Goal: Transaction & Acquisition: Purchase product/service

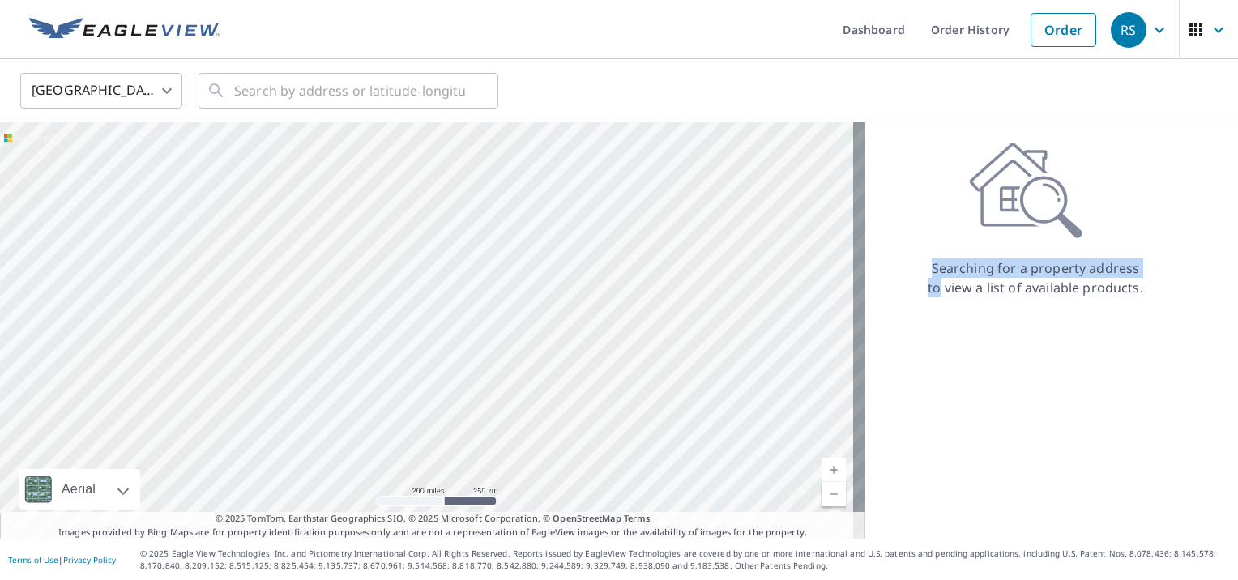
drag, startPoint x: 944, startPoint y: 190, endPoint x: 948, endPoint y: 123, distance: 66.5
click at [948, 134] on div "Searching for a property address to view a list of available products." at bounding box center [1035, 330] width 340 height 416
drag, startPoint x: 948, startPoint y: 123, endPoint x: 1133, endPoint y: 131, distance: 185.7
click at [1133, 131] on div "Searching for a property address to view a list of available products." at bounding box center [1035, 330] width 340 height 416
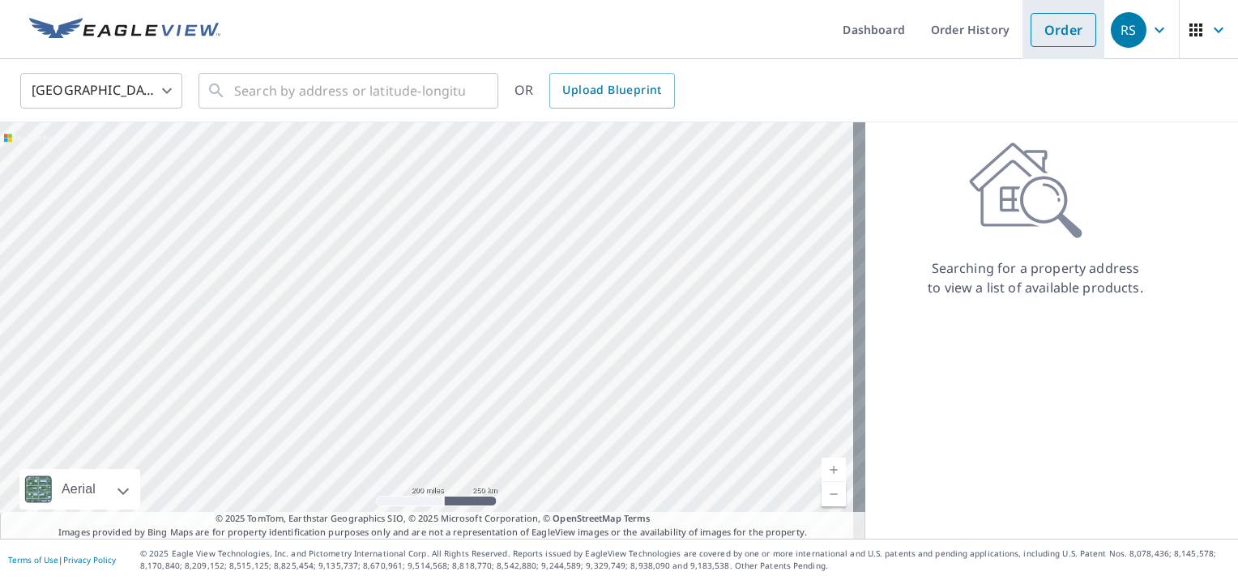
click at [1051, 28] on link "Order" at bounding box center [1063, 30] width 66 height 34
click at [245, 94] on input "text" at bounding box center [349, 90] width 231 height 45
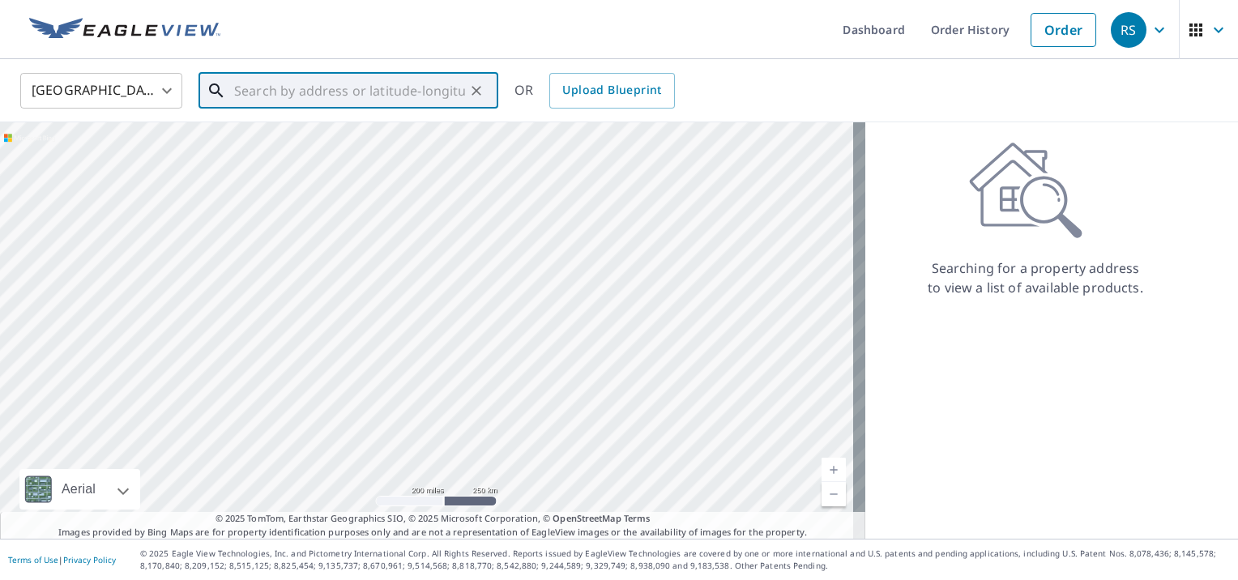
click at [245, 94] on input "text" at bounding box center [349, 90] width 231 height 45
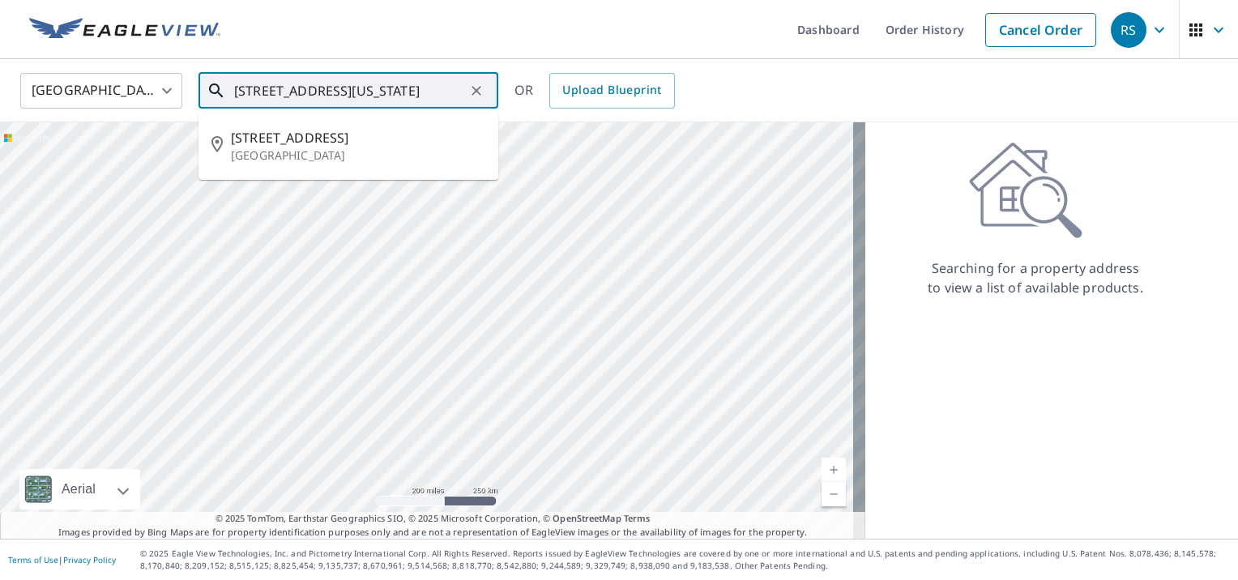
scroll to position [0, 1]
click at [265, 135] on span "706 N Big Spring St" at bounding box center [358, 137] width 254 height 19
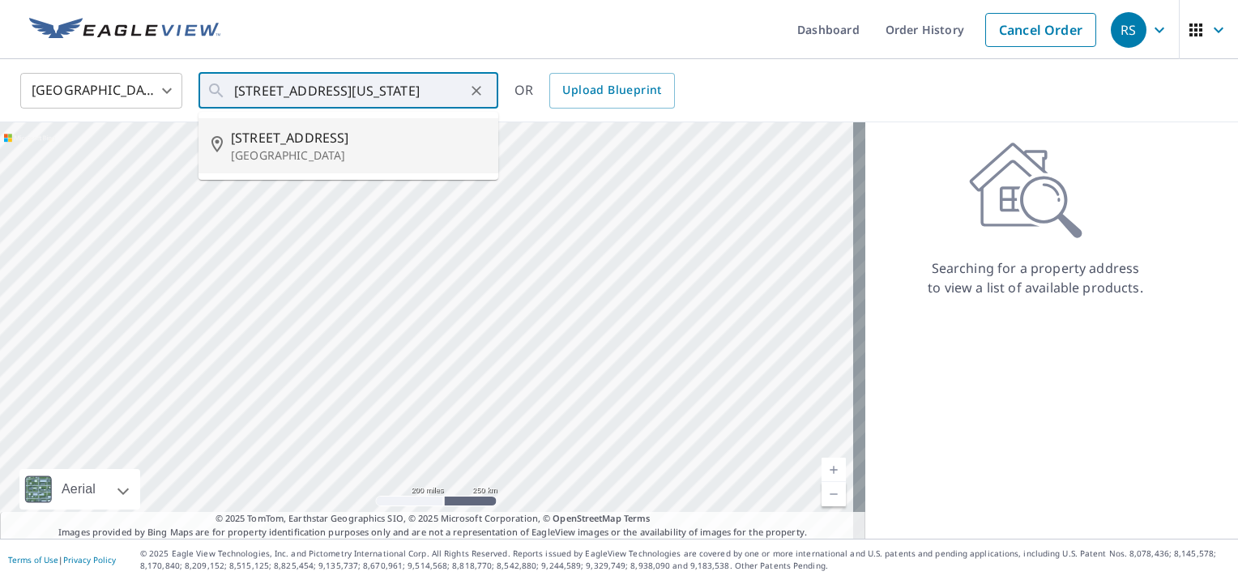
type input "706 N Big Spring St Midland, TX 79701"
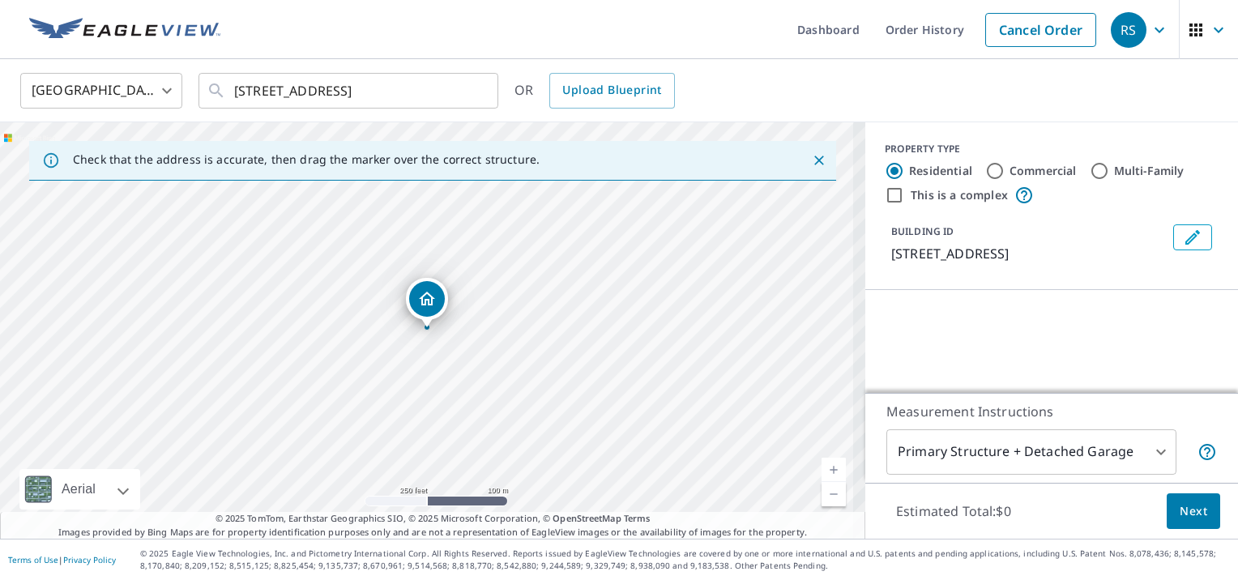
scroll to position [0, 0]
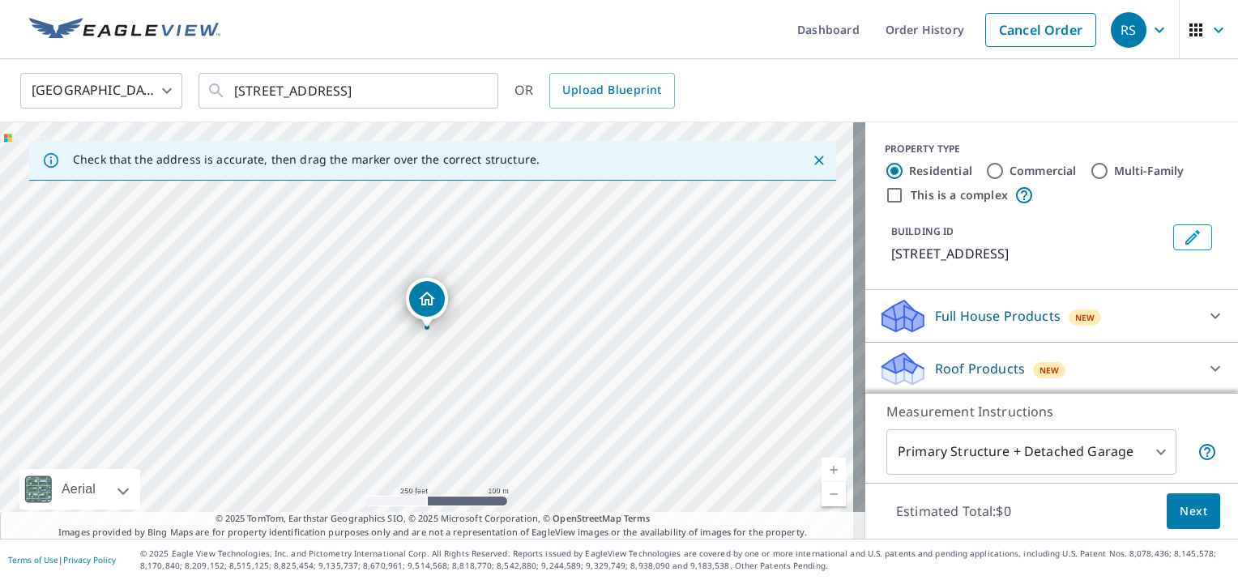
click at [821, 467] on link "Current Level 17, Zoom In" at bounding box center [833, 470] width 24 height 24
click at [821, 467] on link "Current Level 19, Zoom In" at bounding box center [833, 470] width 24 height 24
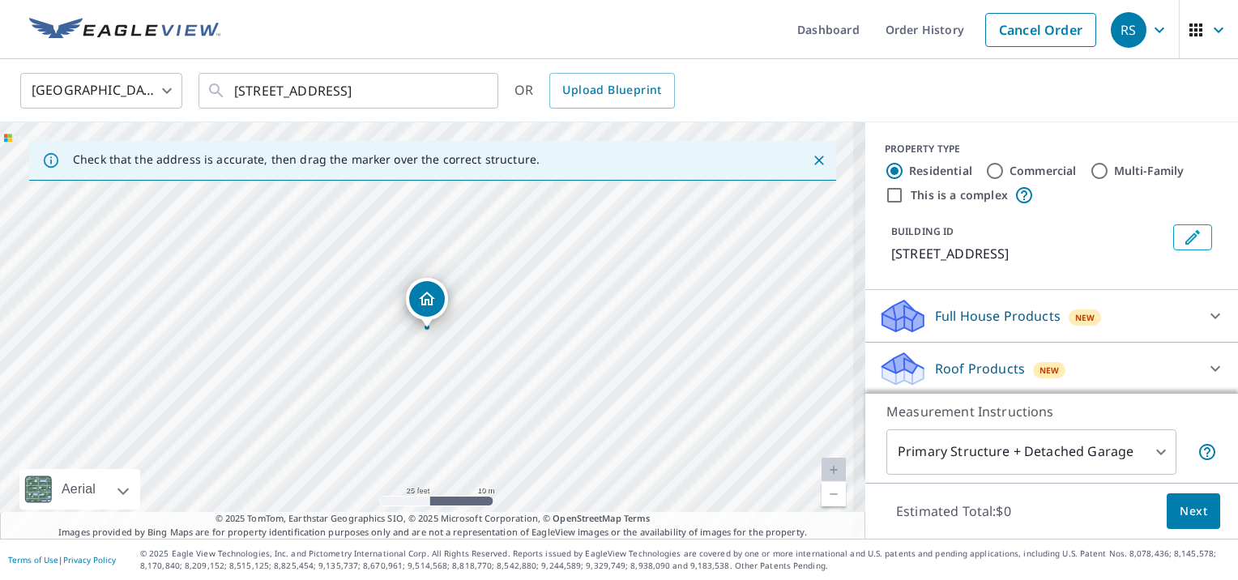
click at [821, 467] on link "Current Level 20, Zoom In Disabled" at bounding box center [833, 470] width 24 height 24
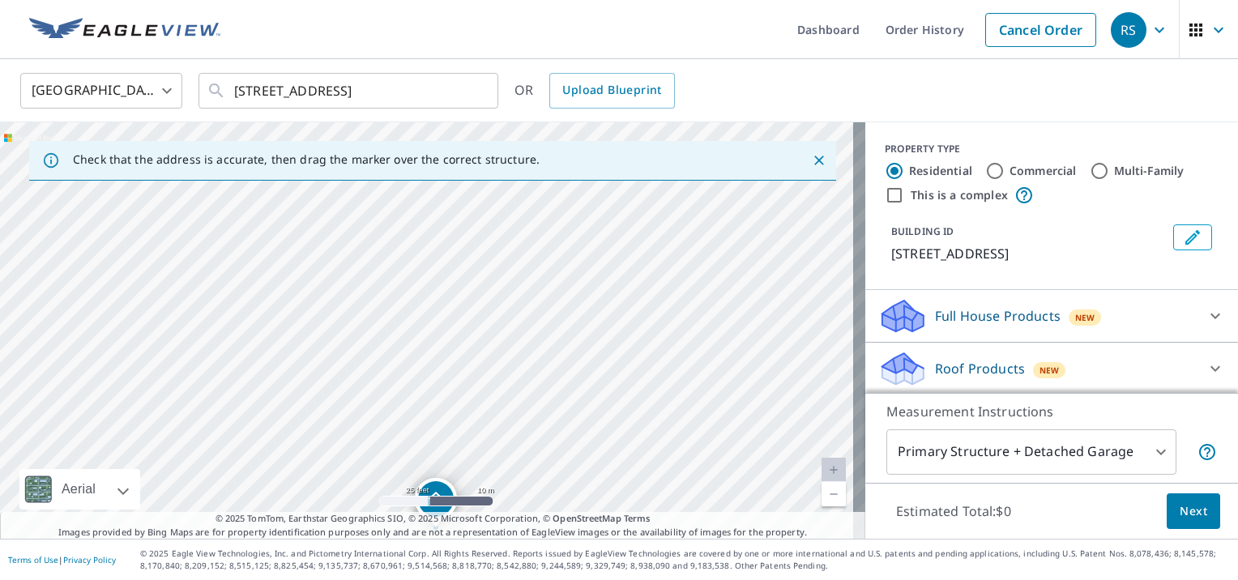
drag, startPoint x: 472, startPoint y: 236, endPoint x: 481, endPoint y: 437, distance: 201.9
click at [481, 437] on div "706 N Big Spring St Midland, TX 79701" at bounding box center [432, 330] width 865 height 416
drag, startPoint x: 471, startPoint y: 353, endPoint x: 480, endPoint y: 523, distance: 170.3
click at [480, 523] on div "Check that the address is accurate, then drag the marker over the correct struc…" at bounding box center [432, 330] width 865 height 416
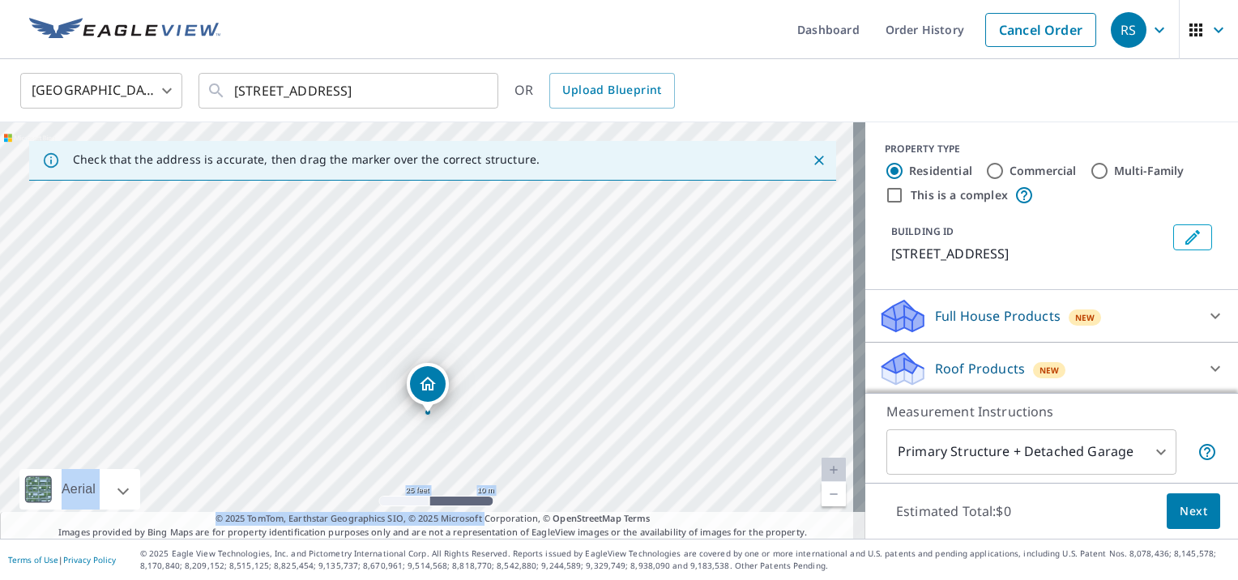
drag, startPoint x: 480, startPoint y: 523, endPoint x: 462, endPoint y: 237, distance: 287.2
click at [462, 237] on div "Check that the address is accurate, then drag the marker over the correct struc…" at bounding box center [432, 330] width 865 height 416
drag, startPoint x: 454, startPoint y: 434, endPoint x: 452, endPoint y: 211, distance: 223.6
click at [452, 211] on div "706 N Big Spring St Midland, TX 79701" at bounding box center [432, 330] width 865 height 416
click at [448, 200] on div "706 N Big Spring St Midland, TX 79701" at bounding box center [432, 330] width 865 height 416
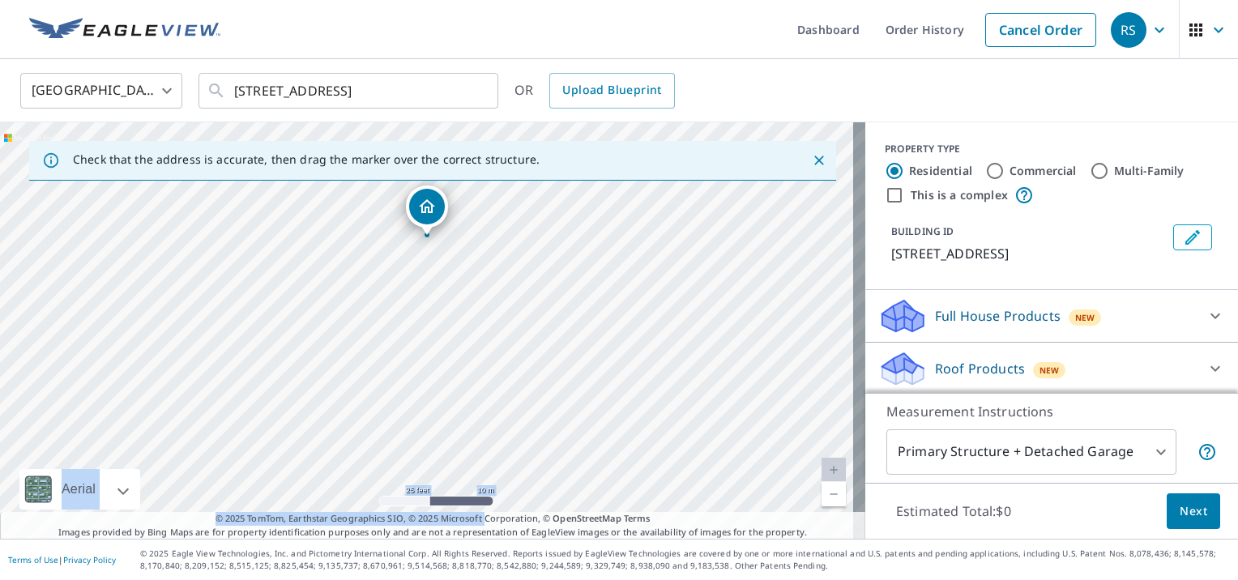
drag, startPoint x: 448, startPoint y: 217, endPoint x: 449, endPoint y: 243, distance: 25.9
click at [449, 243] on div "706 N Big Spring St Midland, TX 79701" at bounding box center [432, 330] width 865 height 416
drag, startPoint x: 427, startPoint y: 203, endPoint x: 418, endPoint y: 386, distance: 182.5
click at [488, 334] on div "700 N Big Spring St Midland, TX 79701" at bounding box center [432, 330] width 865 height 416
click at [450, 350] on div "700 N Big Spring St Midland, TX 79701" at bounding box center [432, 330] width 865 height 416
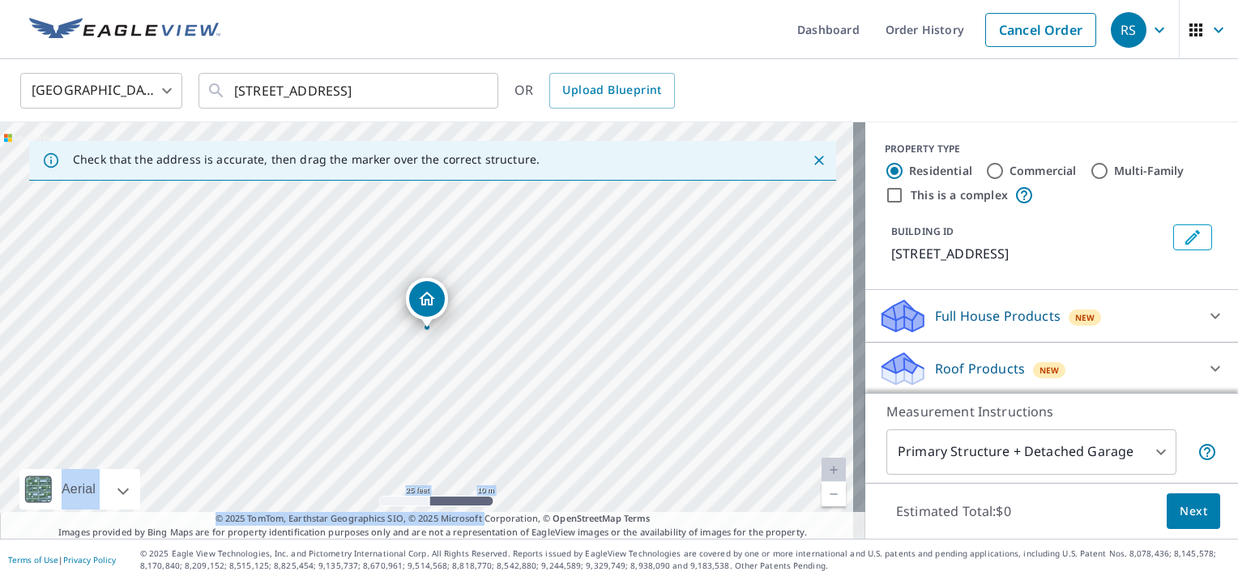
click at [450, 350] on div "700 N Big Spring St Midland, TX 79701" at bounding box center [432, 330] width 865 height 416
click at [259, 91] on input "706 N Big Spring St Midland, TX 79701" at bounding box center [349, 90] width 231 height 45
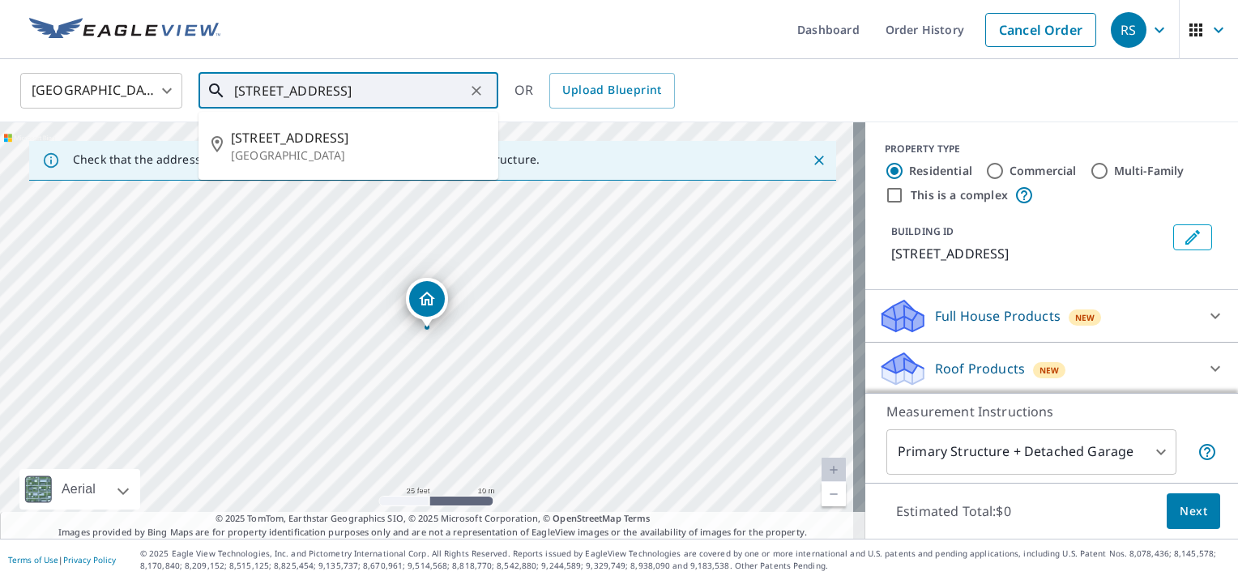
click at [259, 91] on input "706 N Big Spring St Midland, TX 79701" at bounding box center [349, 90] width 231 height 45
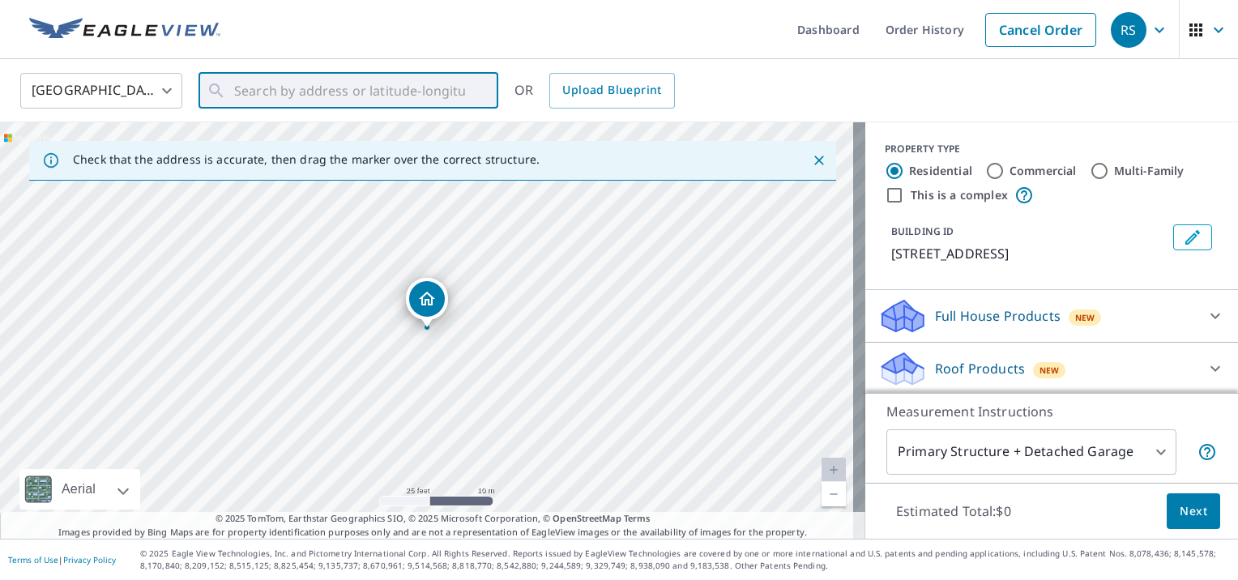
click at [888, 123] on div "PROPERTY TYPE Residential Commercial Multi-Family This is a complex BUILDING ID…" at bounding box center [1051, 206] width 373 height 168
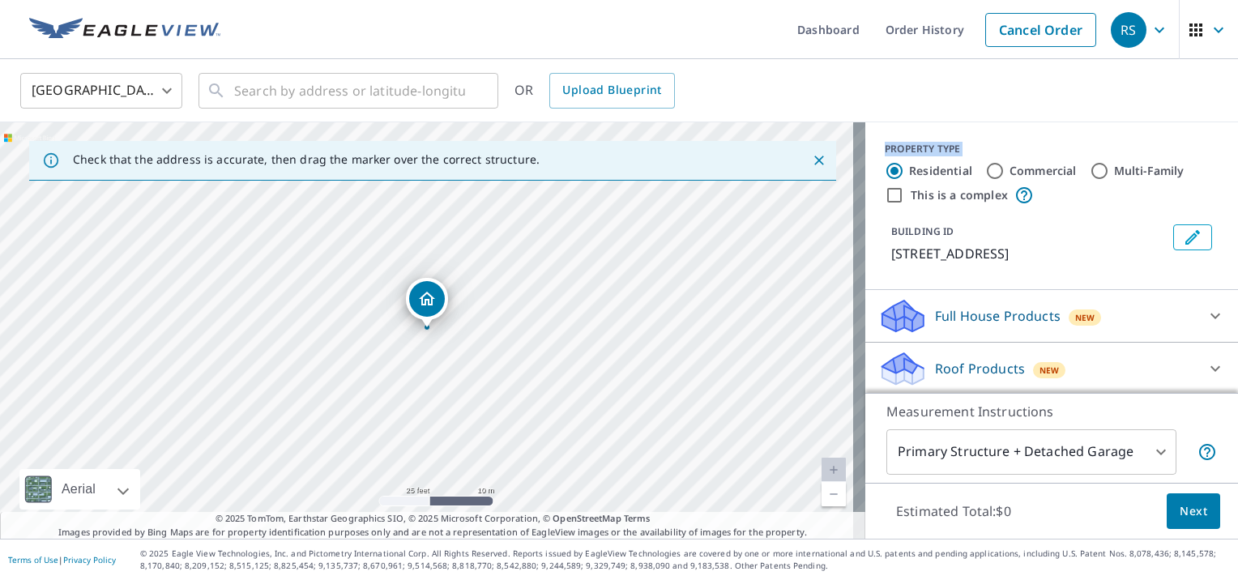
click at [888, 123] on div "PROPERTY TYPE Residential Commercial Multi-Family This is a complex BUILDING ID…" at bounding box center [1051, 206] width 373 height 168
click at [811, 159] on icon "Close" at bounding box center [819, 160] width 16 height 16
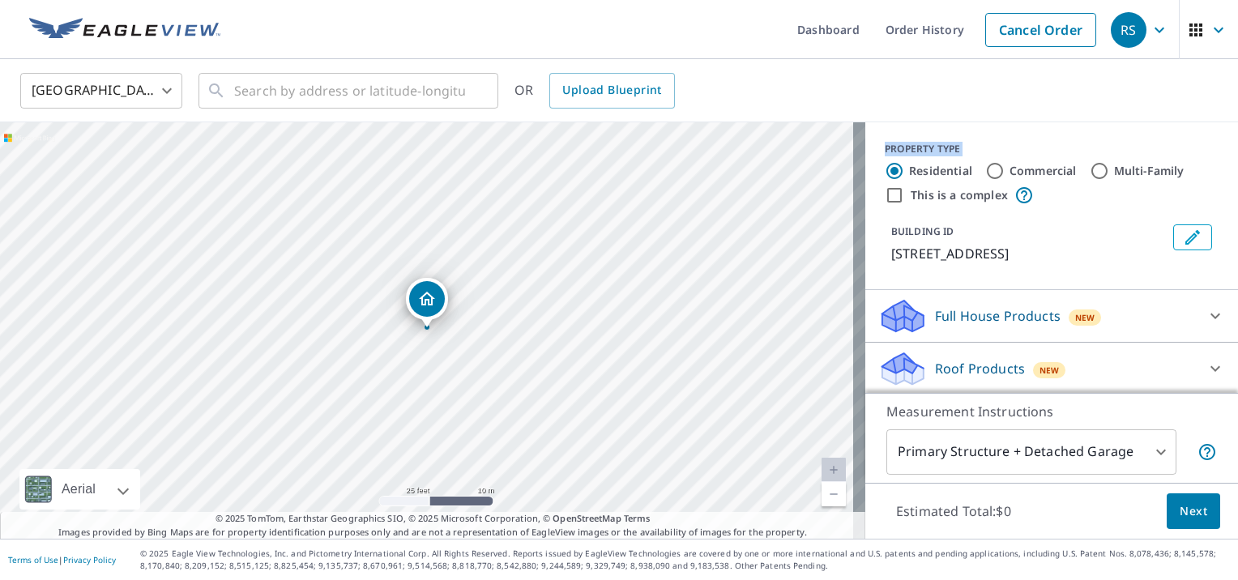
click at [802, 159] on div "700 N Big Spring St Midland, TX 79701" at bounding box center [432, 330] width 865 height 416
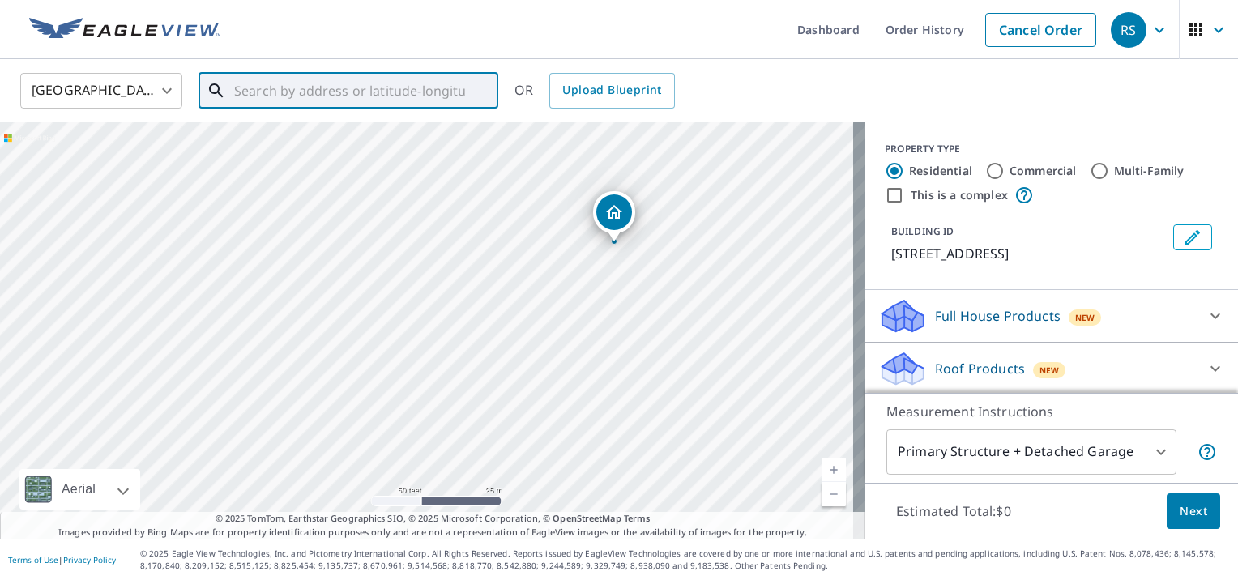
drag, startPoint x: 311, startPoint y: 96, endPoint x: 292, endPoint y: 97, distance: 19.5
click at [305, 96] on input "text" at bounding box center [349, 90] width 231 height 45
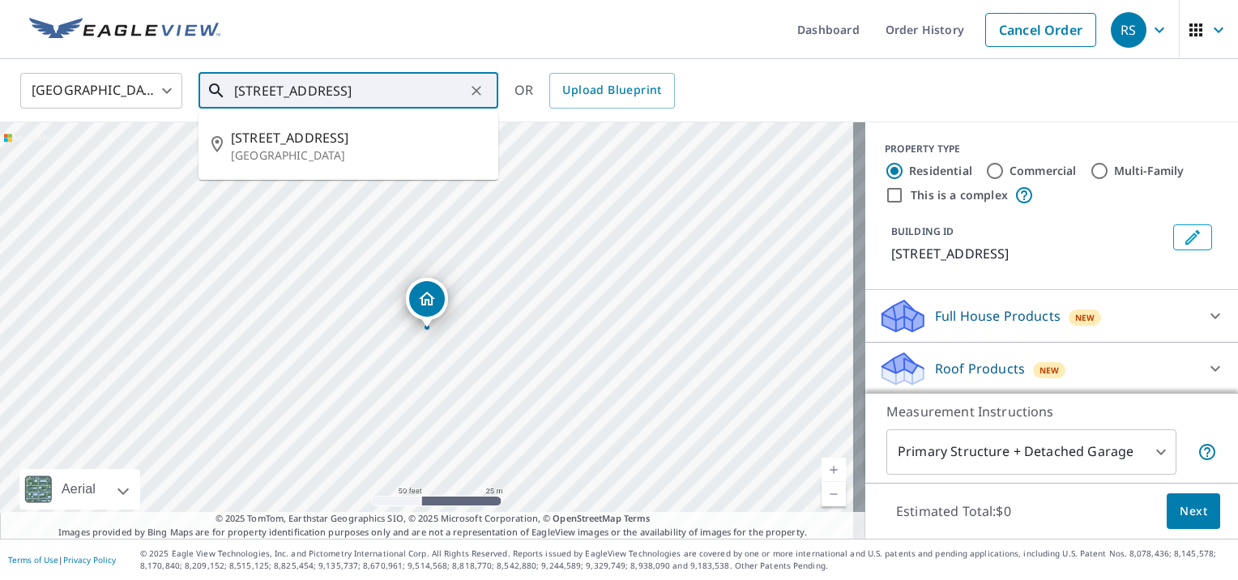
drag, startPoint x: 288, startPoint y: 98, endPoint x: 265, endPoint y: 96, distance: 23.5
click at [265, 96] on input "700 North Big Spring" at bounding box center [349, 90] width 231 height 45
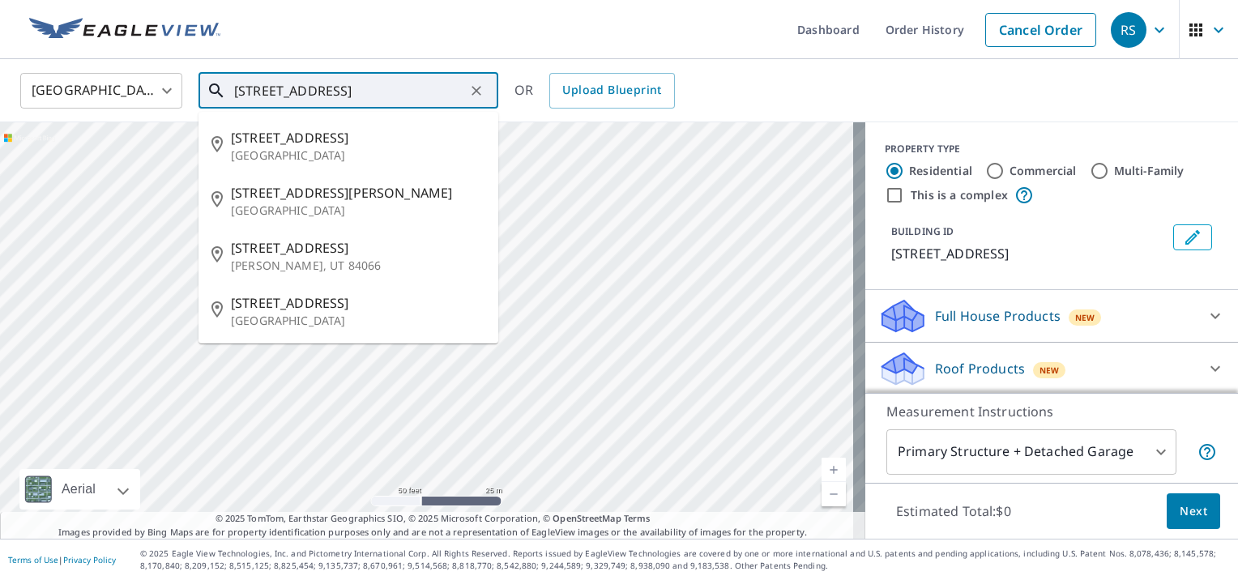
drag, startPoint x: 270, startPoint y: 97, endPoint x: 314, endPoint y: 96, distance: 44.6
click at [306, 98] on input "700 Street" at bounding box center [349, 90] width 231 height 45
drag, startPoint x: 314, startPoint y: 96, endPoint x: 305, endPoint y: 96, distance: 8.9
click at [313, 96] on input "700 Street" at bounding box center [349, 90] width 231 height 45
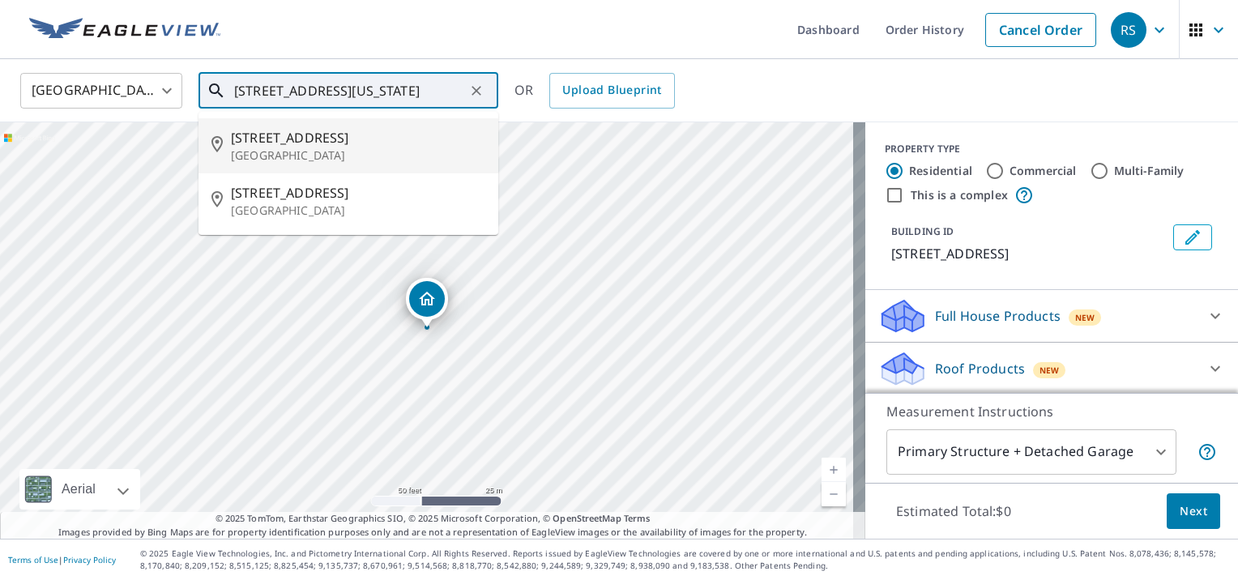
click at [296, 143] on span "700 N Big Spring St" at bounding box center [358, 137] width 254 height 19
type input "700 N Big Spring St Midland, TX 79701"
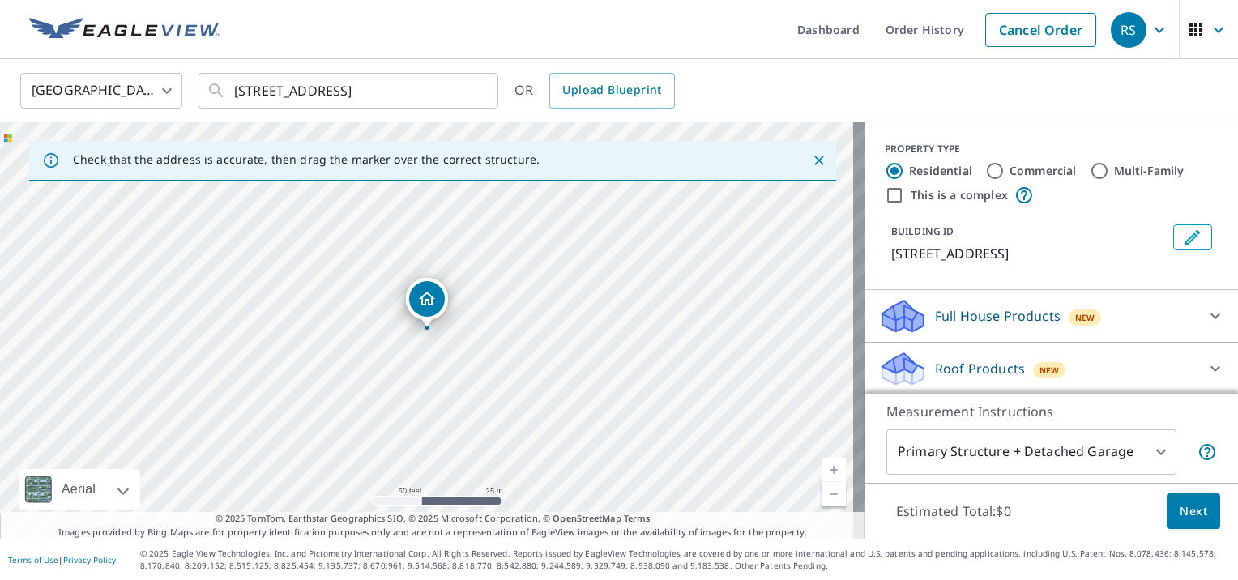
click at [825, 462] on link "Current Level 19, Zoom In" at bounding box center [833, 470] width 24 height 24
click at [825, 462] on link "Current Level 20, Zoom In Disabled" at bounding box center [833, 470] width 24 height 24
drag, startPoint x: 433, startPoint y: 303, endPoint x: 346, endPoint y: 313, distance: 87.3
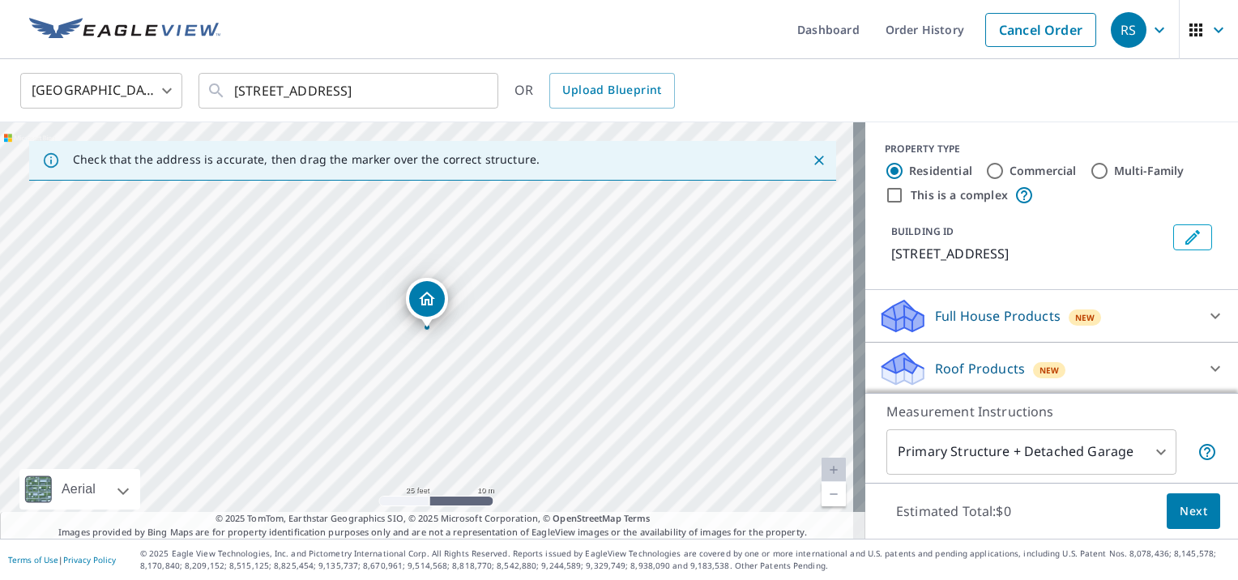
click at [429, 285] on div "Dropped pin, building 1, Residential property, 700 N Big Spring St Midland, TX …" at bounding box center [427, 299] width 36 height 36
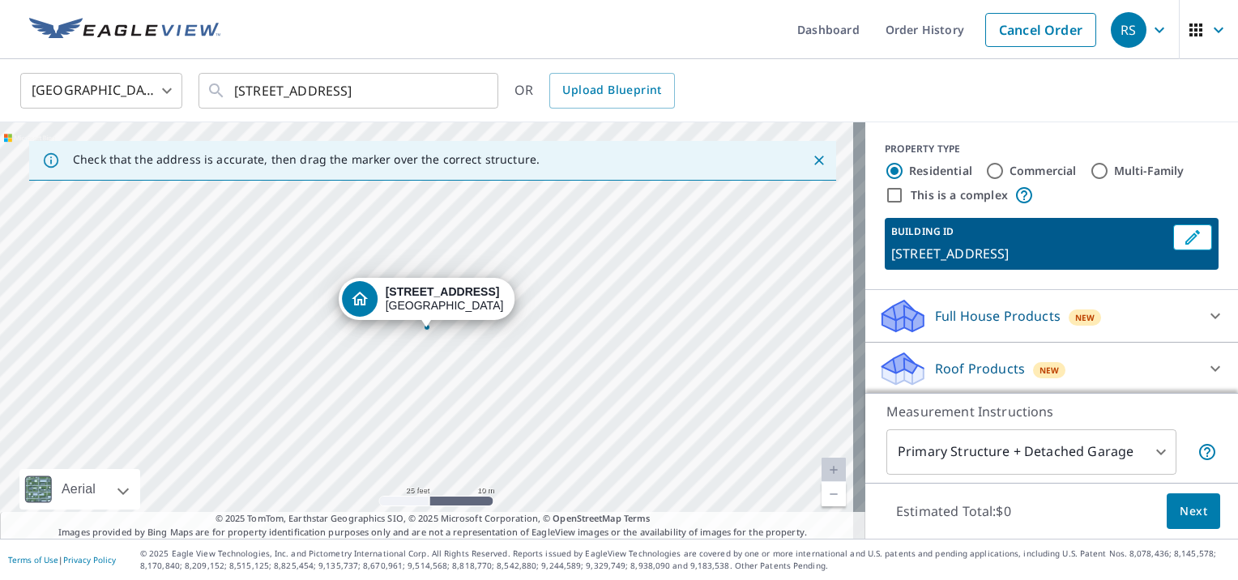
click at [568, 237] on div "700 N Big Spring St Midland, TX 79701" at bounding box center [432, 330] width 865 height 416
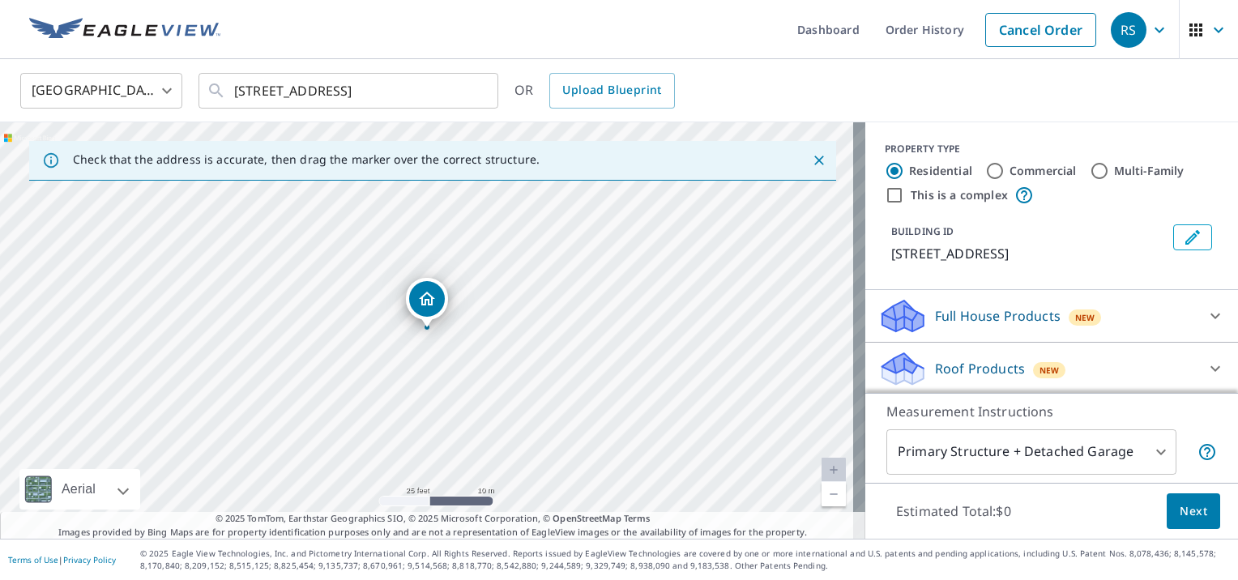
click at [568, 237] on div "700 N Big Spring St Midland, TX 79701" at bounding box center [432, 330] width 865 height 416
drag, startPoint x: 422, startPoint y: 298, endPoint x: 464, endPoint y: 300, distance: 42.2
click at [985, 168] on input "Commercial" at bounding box center [994, 170] width 19 height 19
radio input "true"
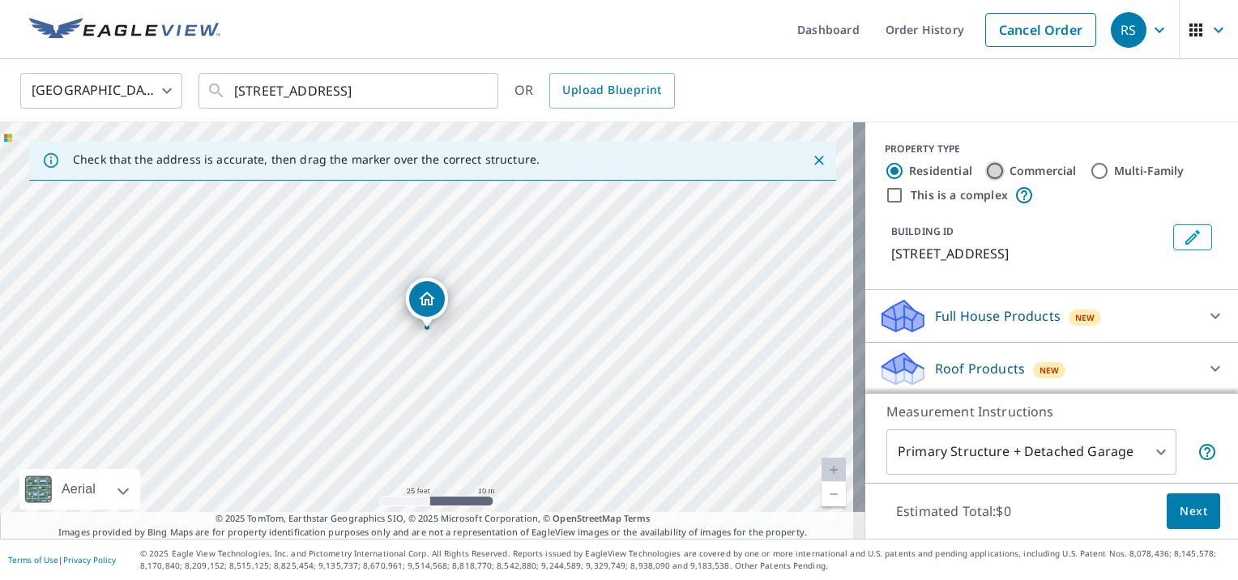
type input "4"
click at [1205, 309] on icon at bounding box center [1214, 315] width 19 height 19
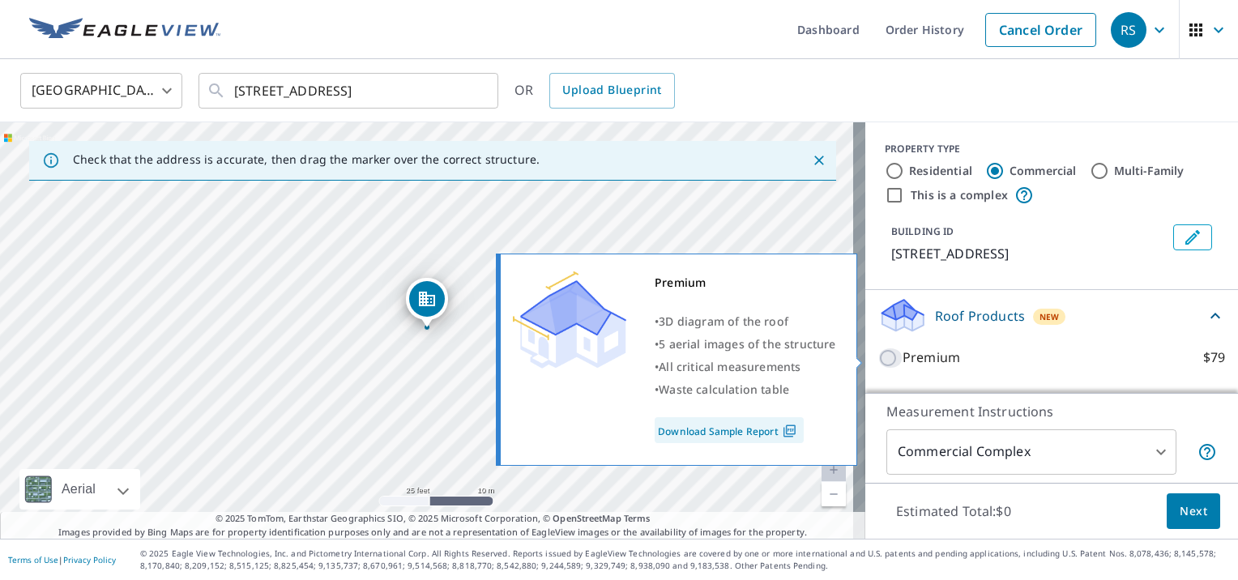
click at [878, 353] on input "Premium $79" at bounding box center [890, 357] width 24 height 19
checkbox input "true"
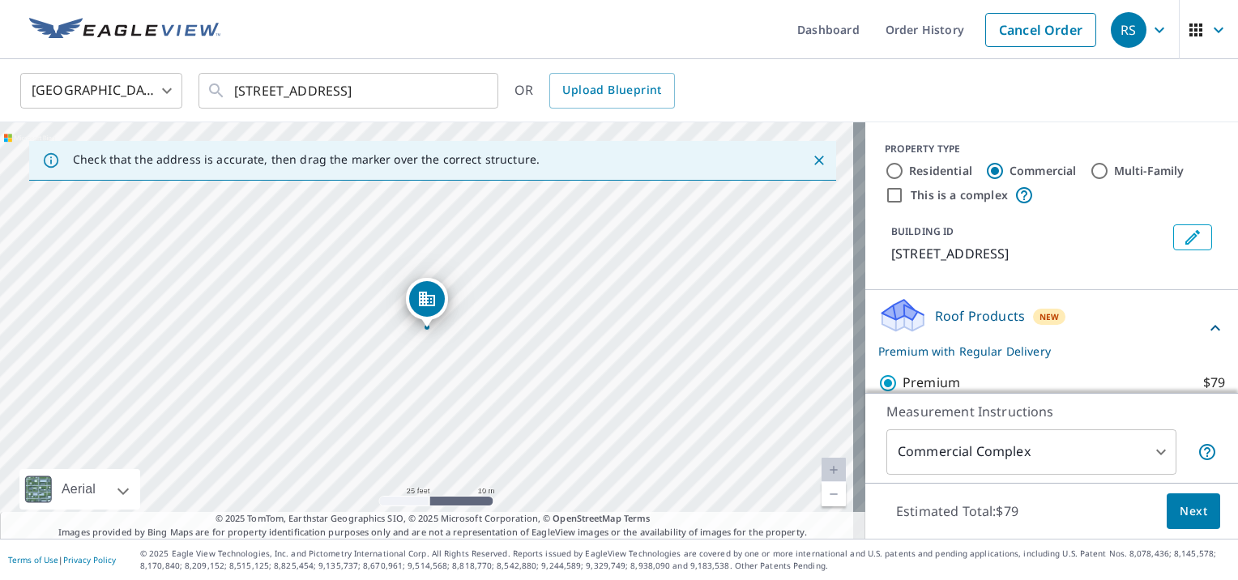
click at [1151, 453] on body "RS RS Dashboard Order History Cancel Order RS United States US ​ 700 N Big Spri…" at bounding box center [619, 290] width 1238 height 580
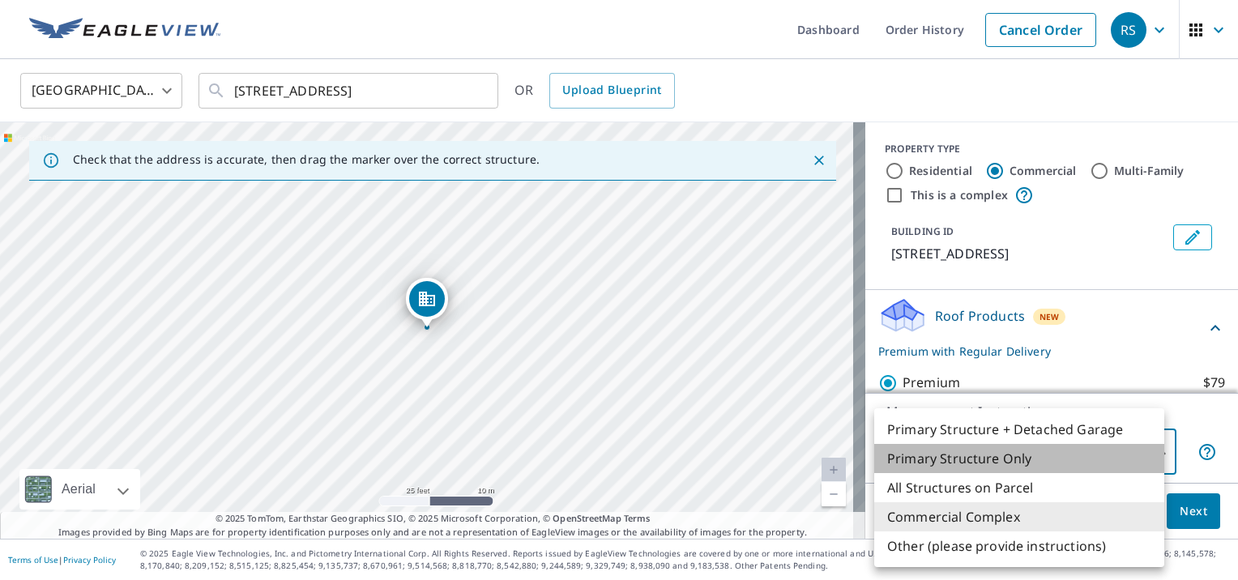
drag, startPoint x: 984, startPoint y: 451, endPoint x: 974, endPoint y: 459, distance: 13.3
click at [976, 457] on li "Primary Structure Only" at bounding box center [1019, 458] width 290 height 29
type input "2"
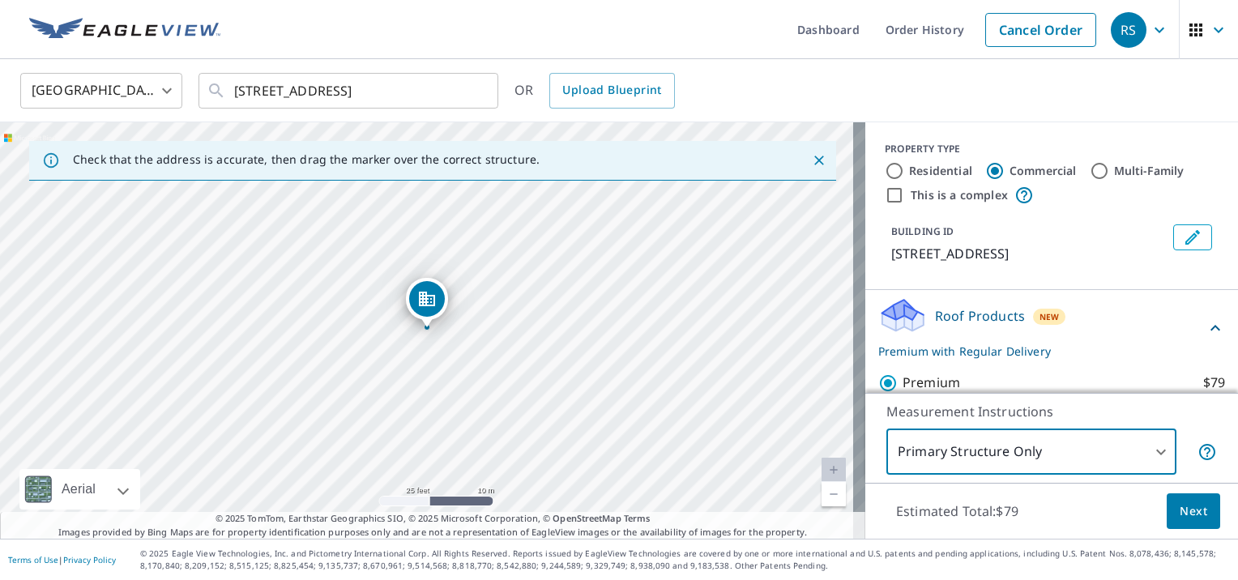
click at [1074, 530] on div "Estimated Total: $79 Next" at bounding box center [1051, 511] width 373 height 57
click at [1074, 529] on div "Estimated Total: $79 Next" at bounding box center [1051, 511] width 373 height 57
click at [1205, 329] on icon at bounding box center [1214, 327] width 19 height 19
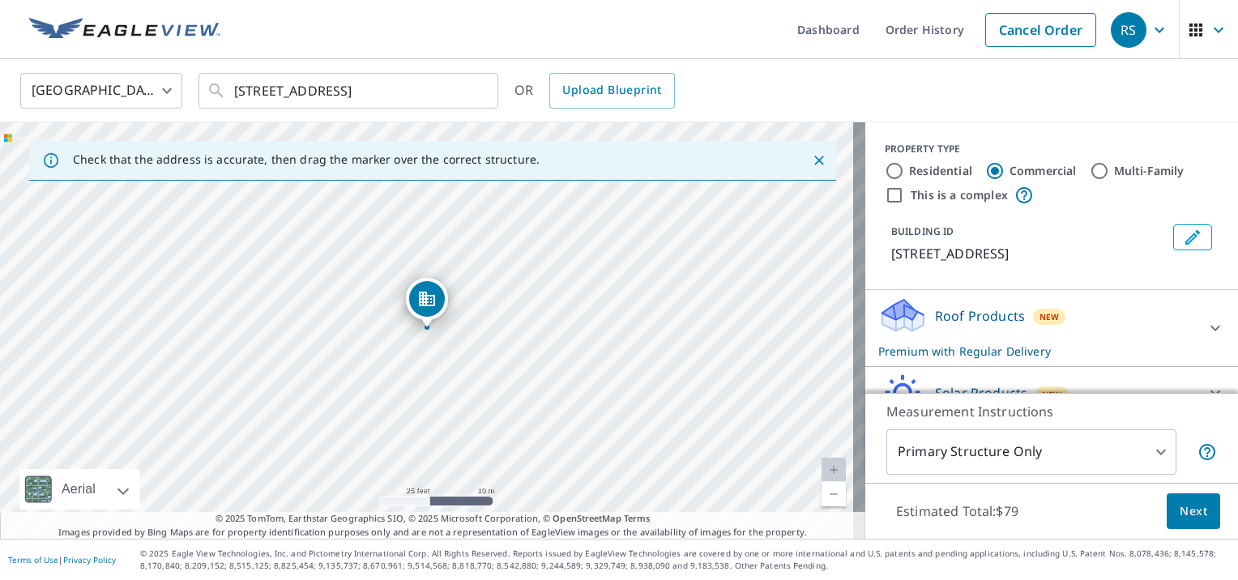
click at [1210, 329] on icon at bounding box center [1215, 329] width 10 height 6
click at [1205, 329] on icon at bounding box center [1214, 327] width 19 height 19
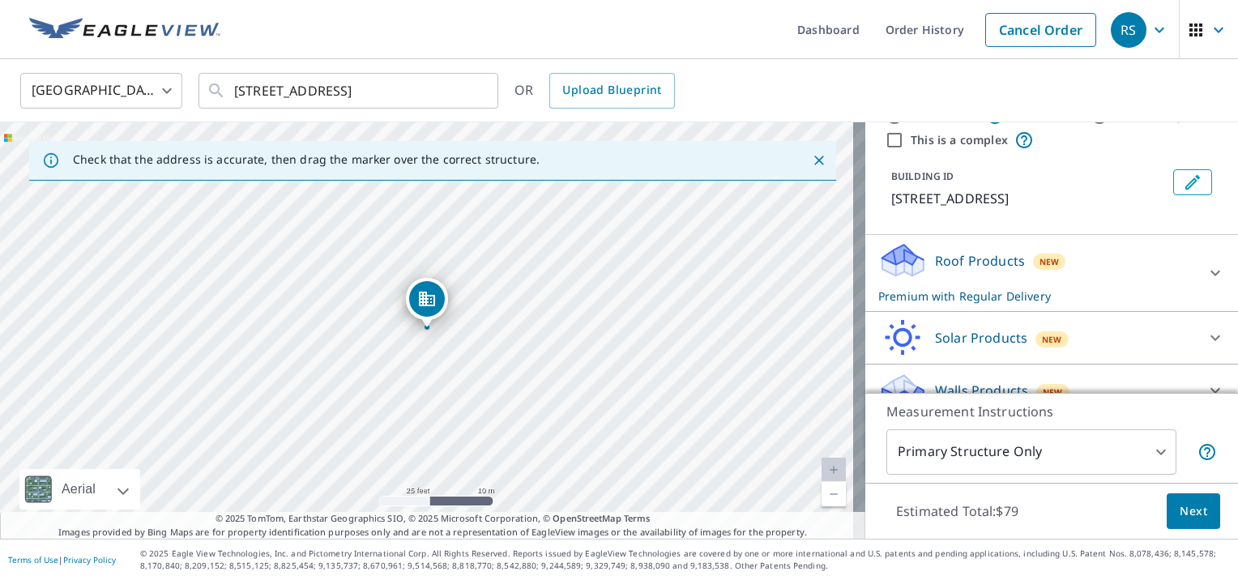
scroll to position [78, 0]
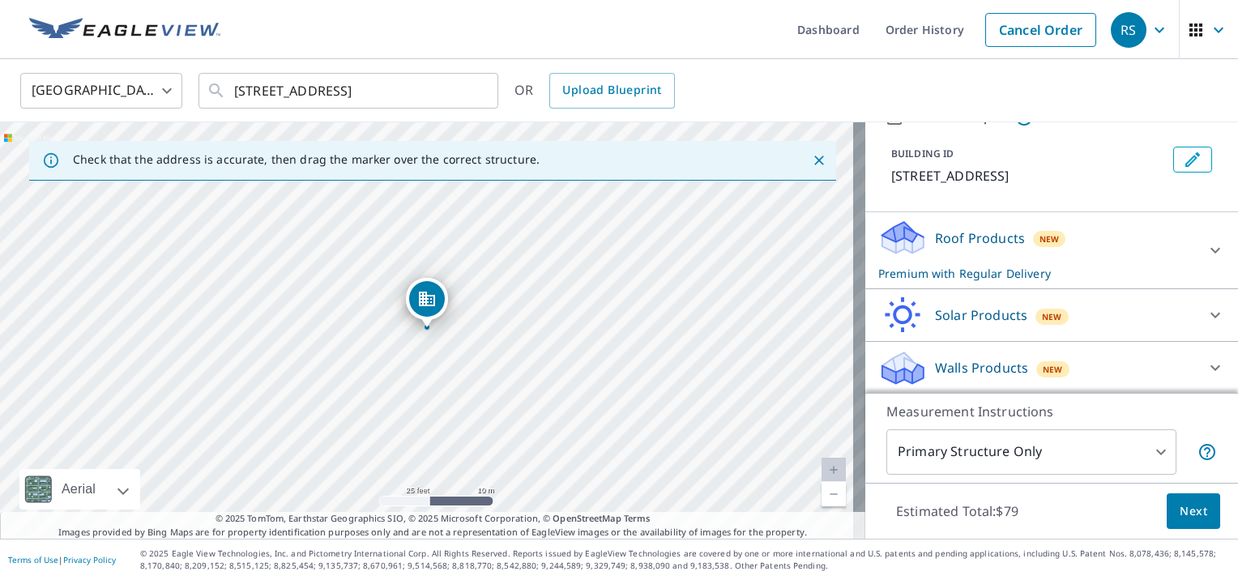
click at [1205, 362] on icon at bounding box center [1214, 367] width 19 height 19
click at [962, 363] on p "Walls Products" at bounding box center [981, 367] width 93 height 19
click at [897, 342] on div "Walls Products New Walls $221.25" at bounding box center [1051, 368] width 373 height 53
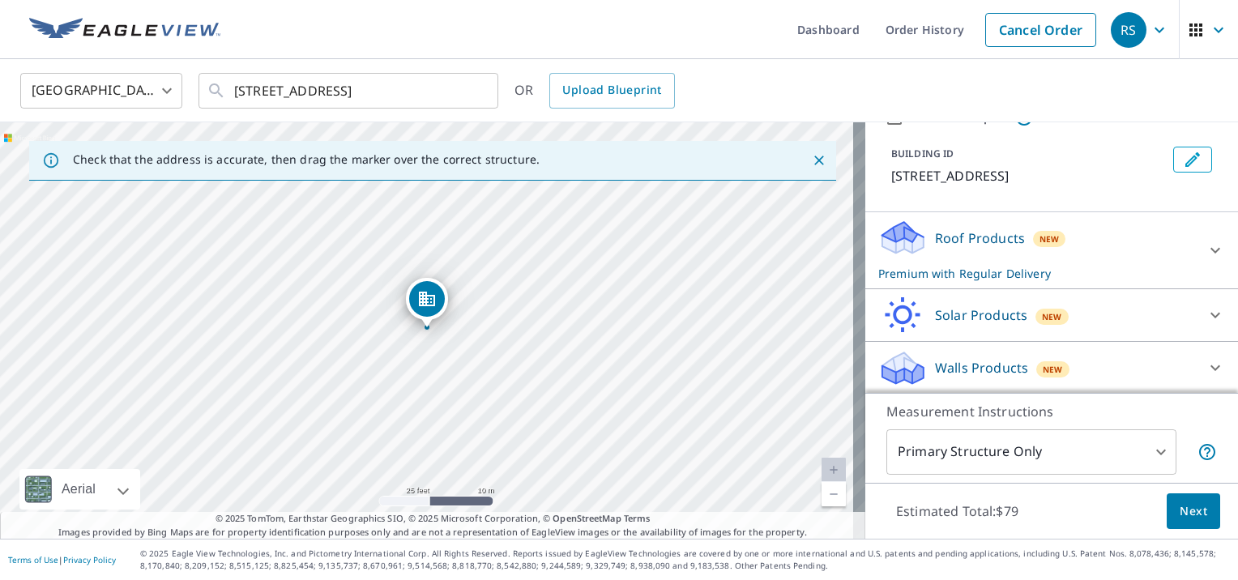
click at [889, 369] on icon at bounding box center [902, 362] width 41 height 20
click at [1106, 357] on div "Walls Products New" at bounding box center [1041, 367] width 327 height 38
click at [1183, 506] on span "Next" at bounding box center [1193, 511] width 28 height 20
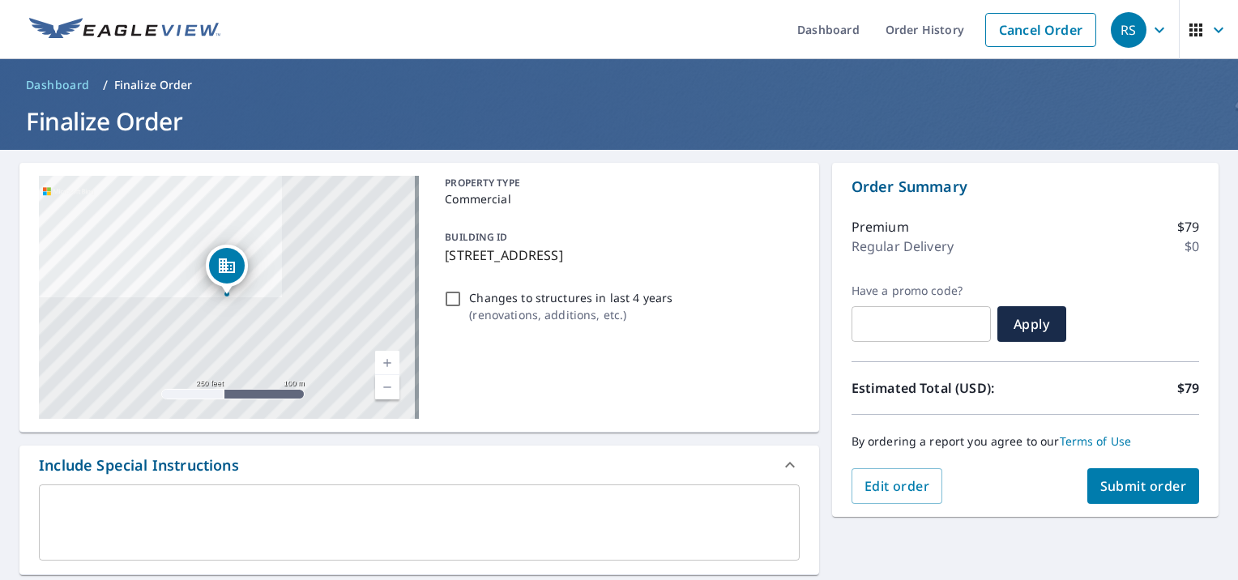
click at [386, 360] on link "Current Level 17, Zoom In" at bounding box center [387, 363] width 24 height 24
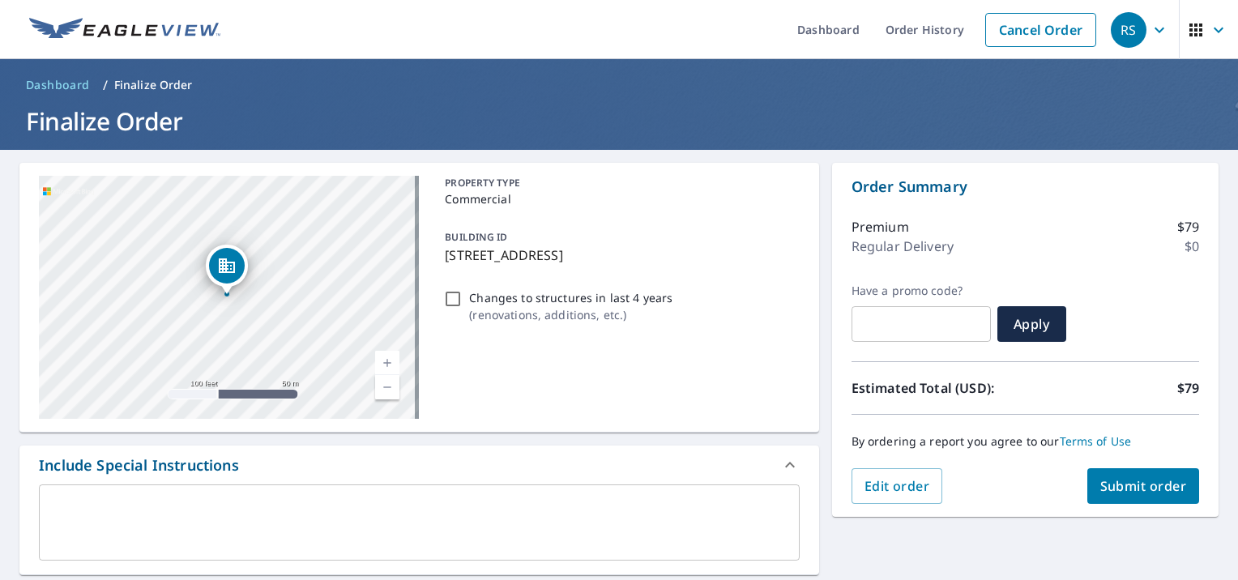
click at [386, 360] on link "Current Level 18, Zoom In" at bounding box center [387, 363] width 24 height 24
click at [386, 360] on link "Current Level 19, Zoom In" at bounding box center [387, 363] width 24 height 24
click at [386, 360] on link "Current Level 20, Zoom In Disabled" at bounding box center [387, 363] width 24 height 24
click at [514, 383] on div "PROPERTY TYPE Commercial BUILDING ID 700 N Big Spring St, Midland, TX, 79701 Ch…" at bounding box center [618, 297] width 360 height 243
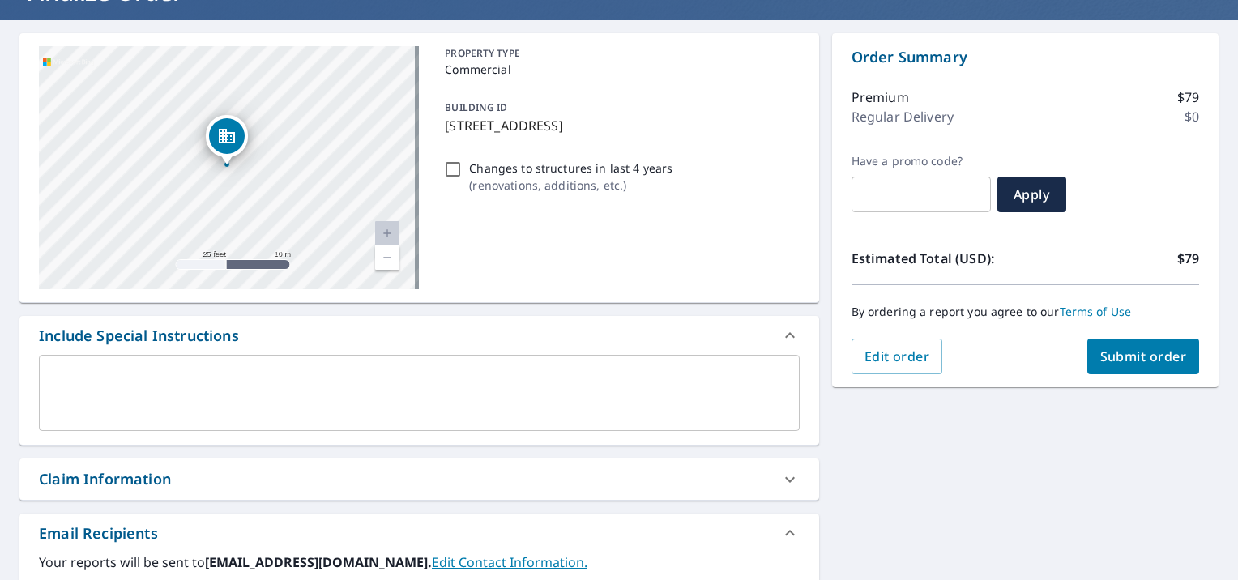
scroll to position [173, 0]
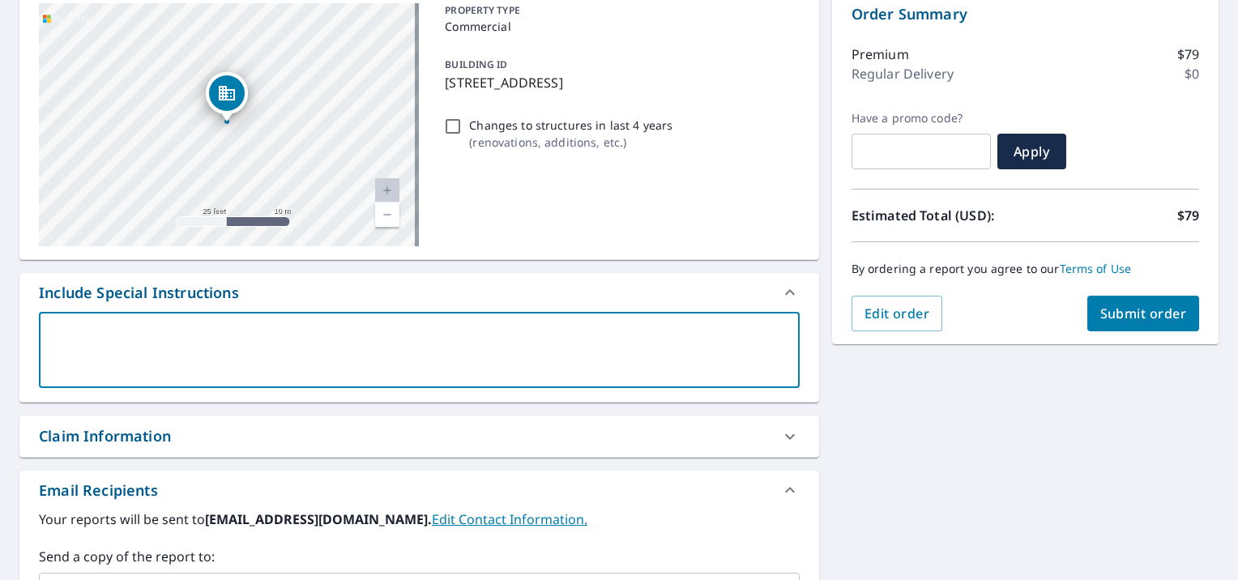
click at [78, 329] on textarea at bounding box center [419, 350] width 738 height 46
type textarea "P"
type textarea "x"
type textarea "Pl"
type textarea "x"
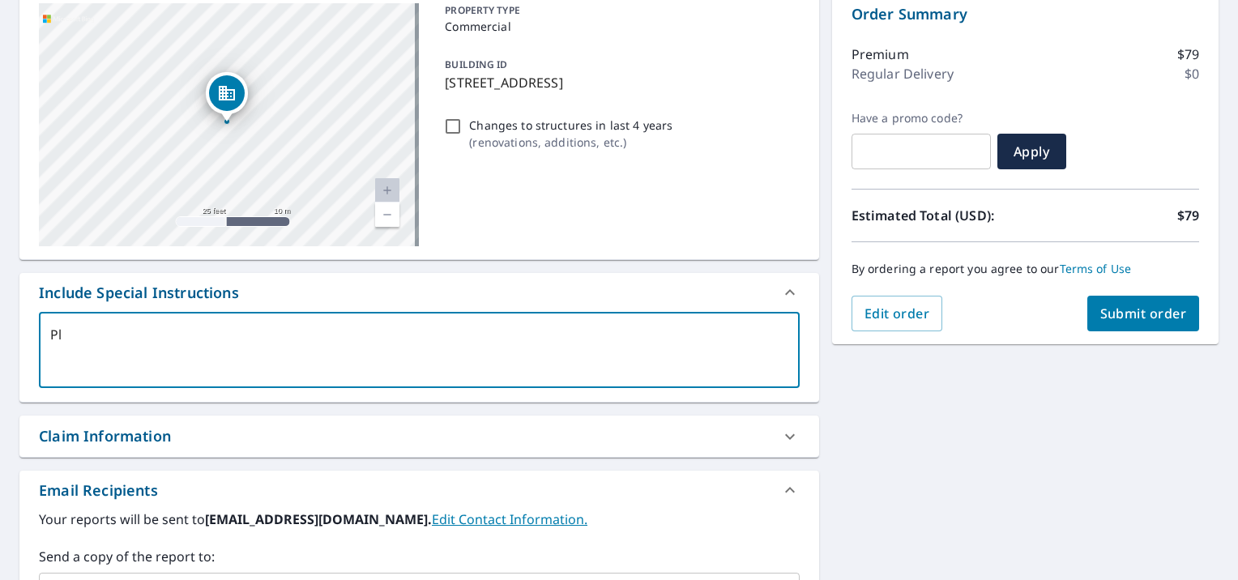
type textarea "Ple"
type textarea "x"
type textarea "Plea"
type textarea "x"
type textarea "Pleas"
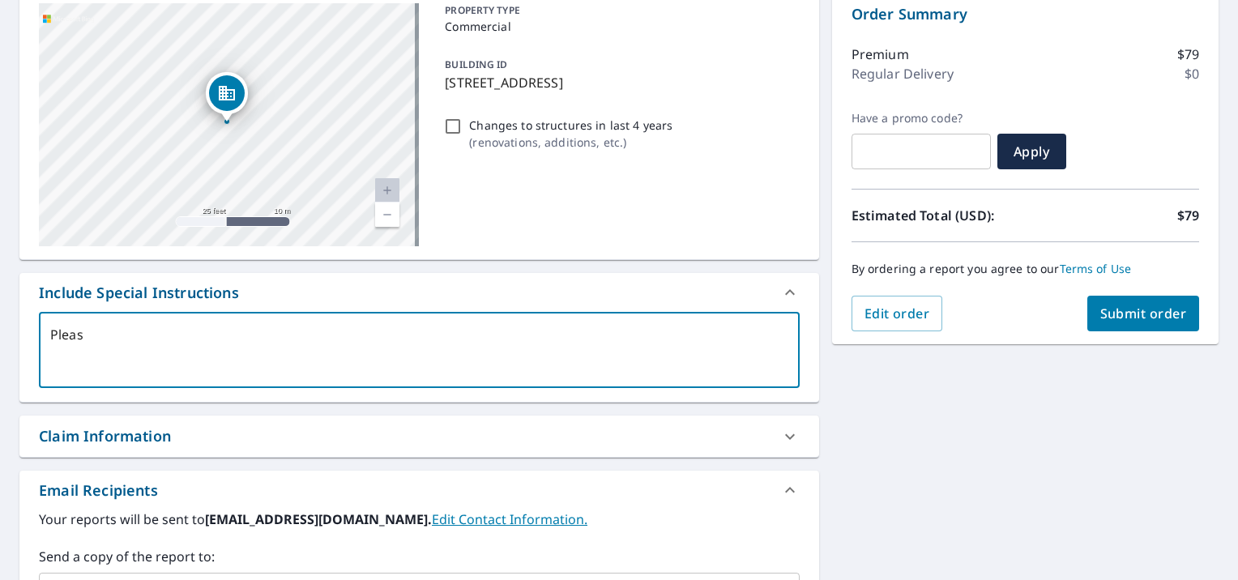
type textarea "x"
type textarea "Please"
type textarea "x"
type textarea "Please"
type textarea "x"
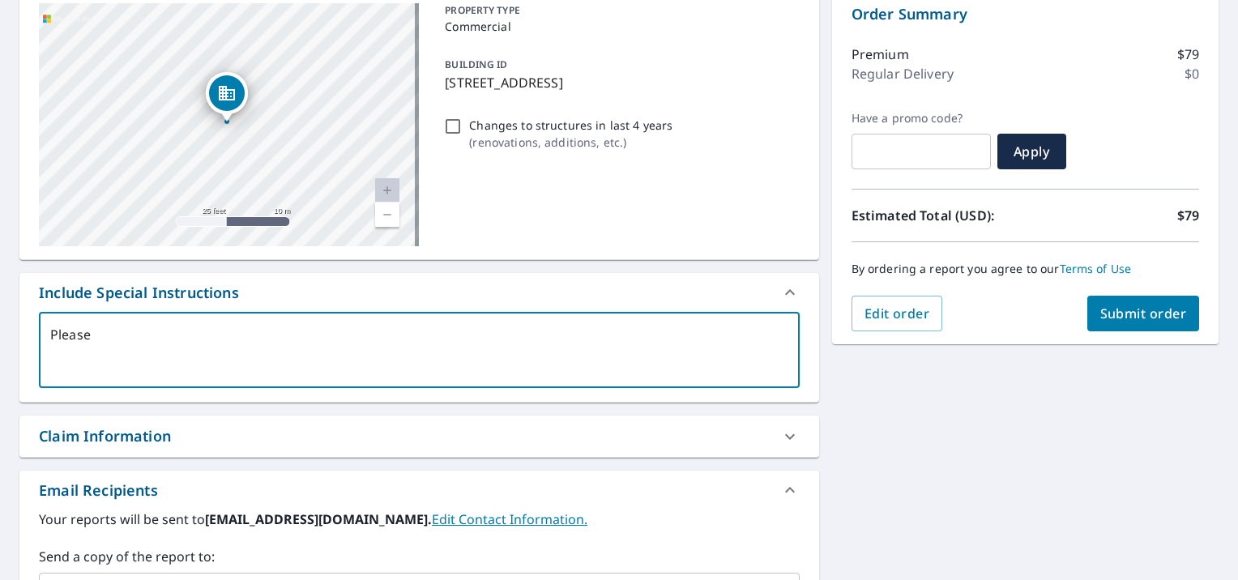
type textarea "Please i"
type textarea "x"
type textarea "Please in"
type textarea "x"
type textarea "Please inc"
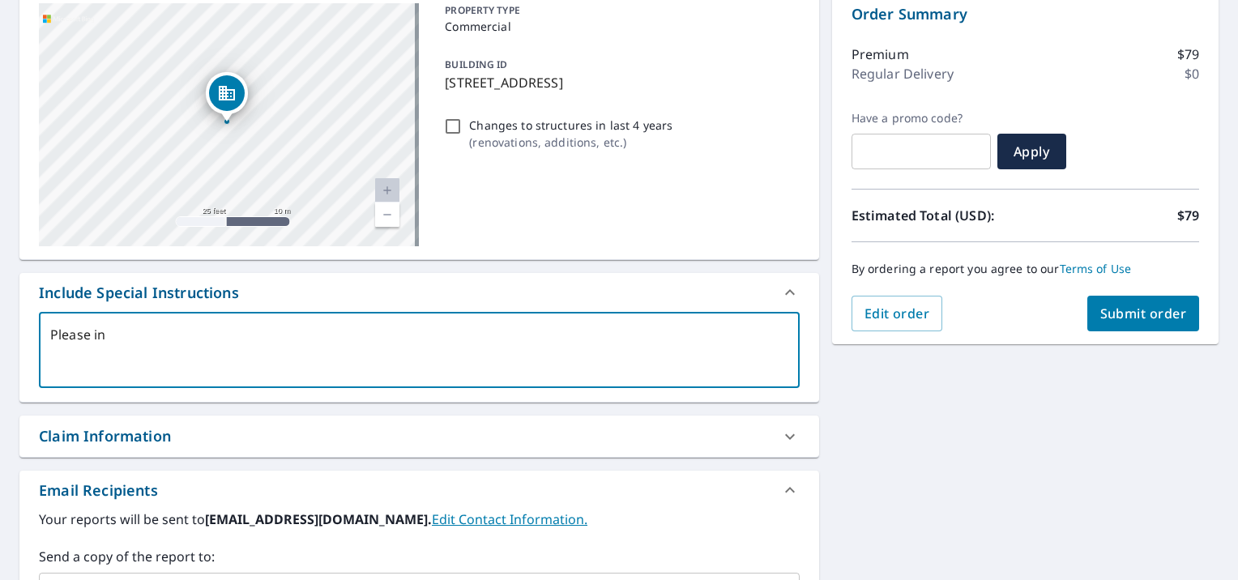
type textarea "x"
type textarea "Please incl"
type textarea "x"
type textarea "Please inclu"
type textarea "x"
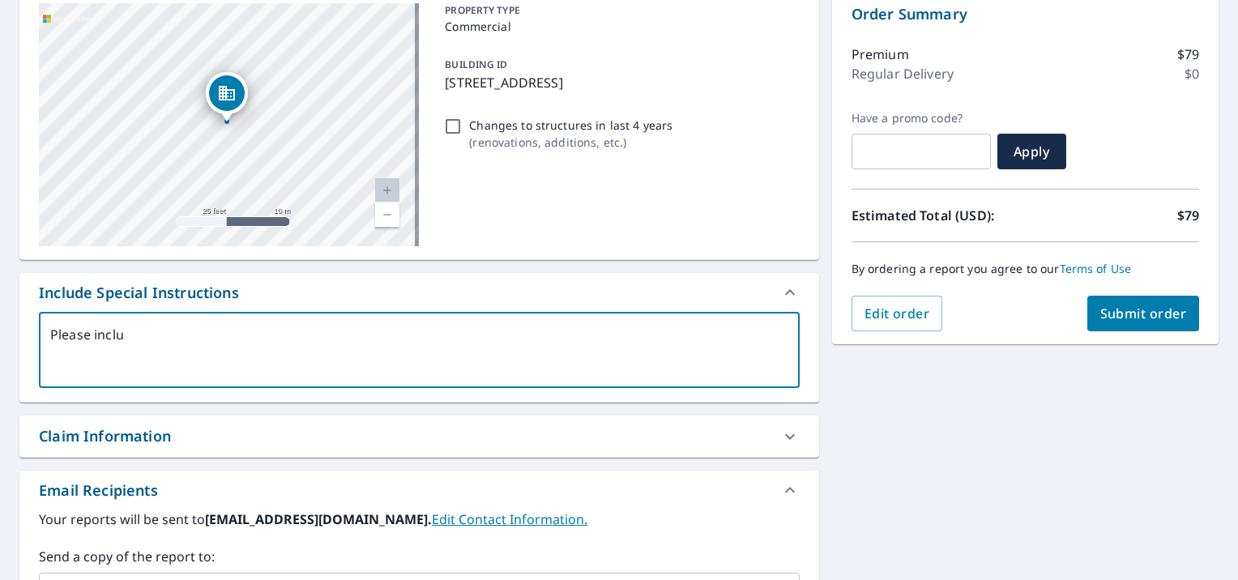
type textarea "Please includ"
type textarea "x"
type textarea "Please include"
type textarea "x"
type textarea "Please include"
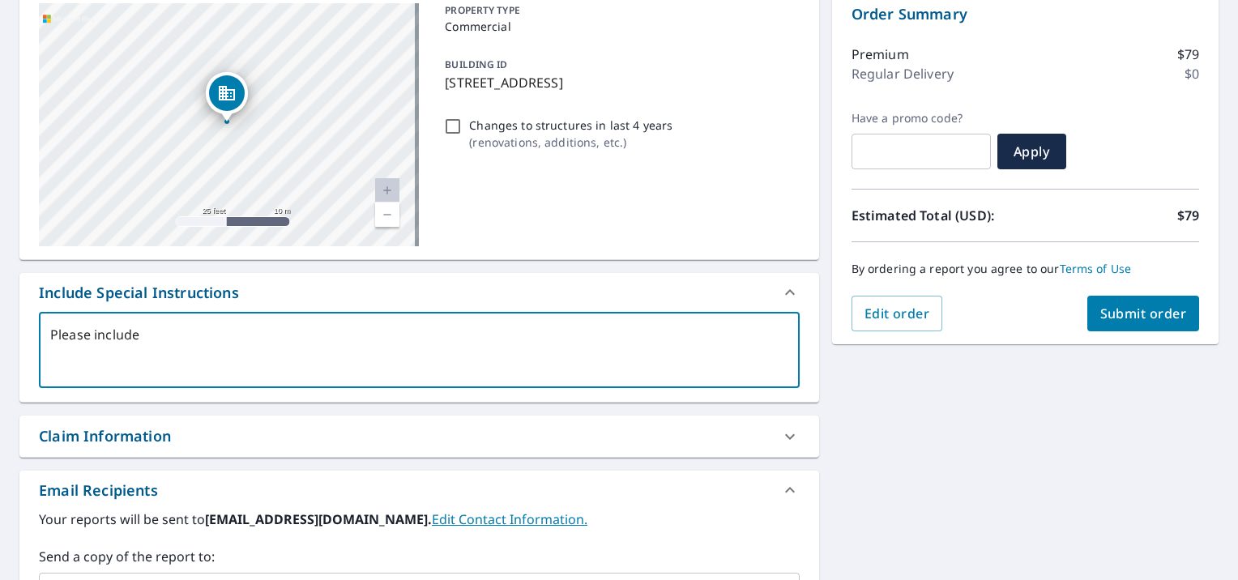
type textarea "x"
type textarea "Please include s"
type textarea "x"
type textarea "Please include st"
type textarea "x"
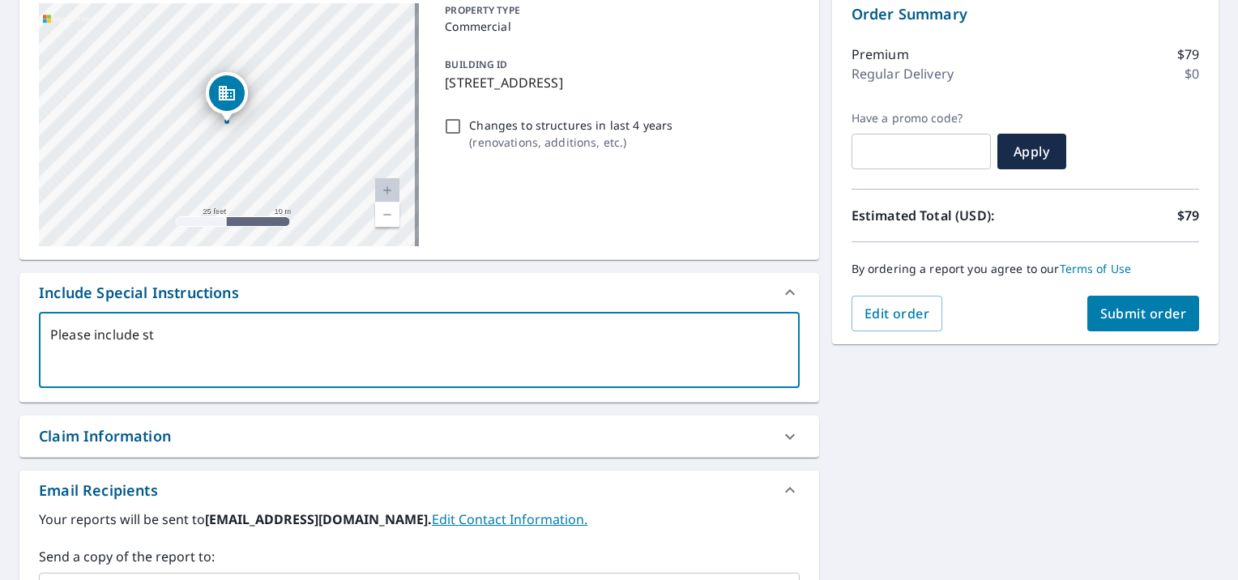
type textarea "Please include sta"
type textarea "x"
type textarea "Please include stan"
type textarea "x"
type textarea "Please include stand"
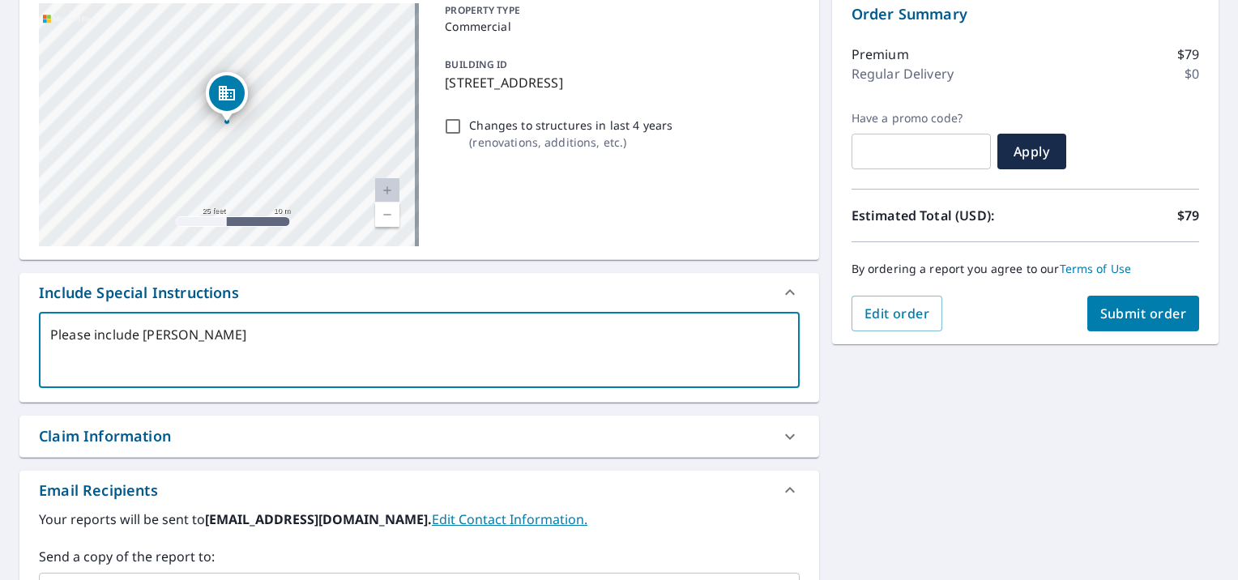
type textarea "x"
type textarea "Please include standi"
type textarea "x"
type textarea "Please include standin"
type textarea "x"
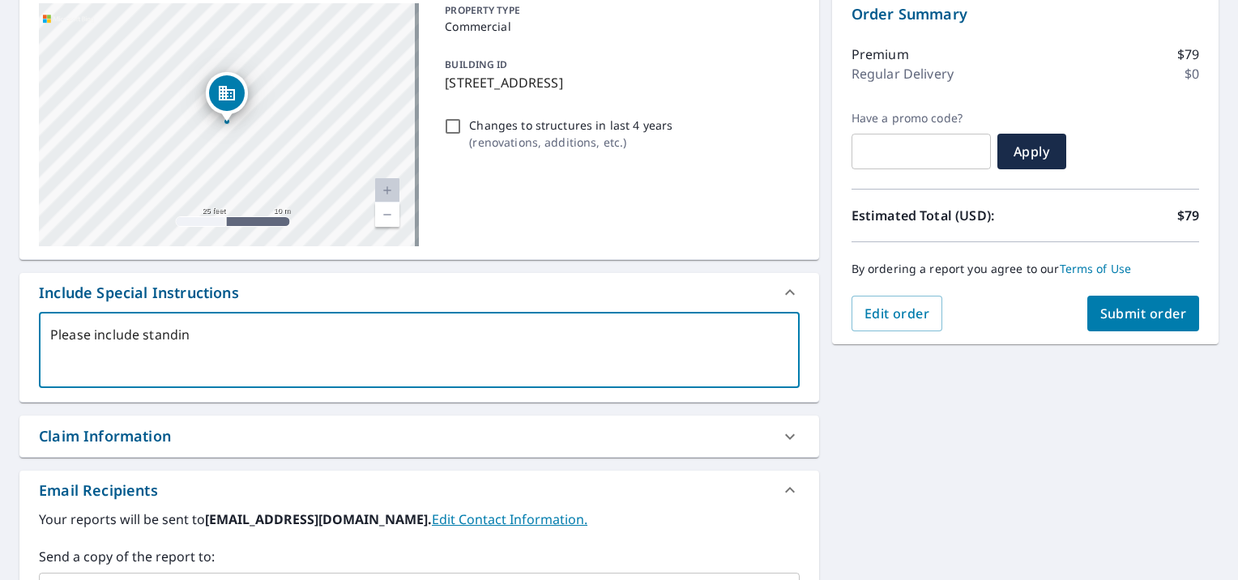
type textarea "Please include standing"
type textarea "x"
type textarea "Please include standing"
type textarea "x"
type textarea "Please include standing s"
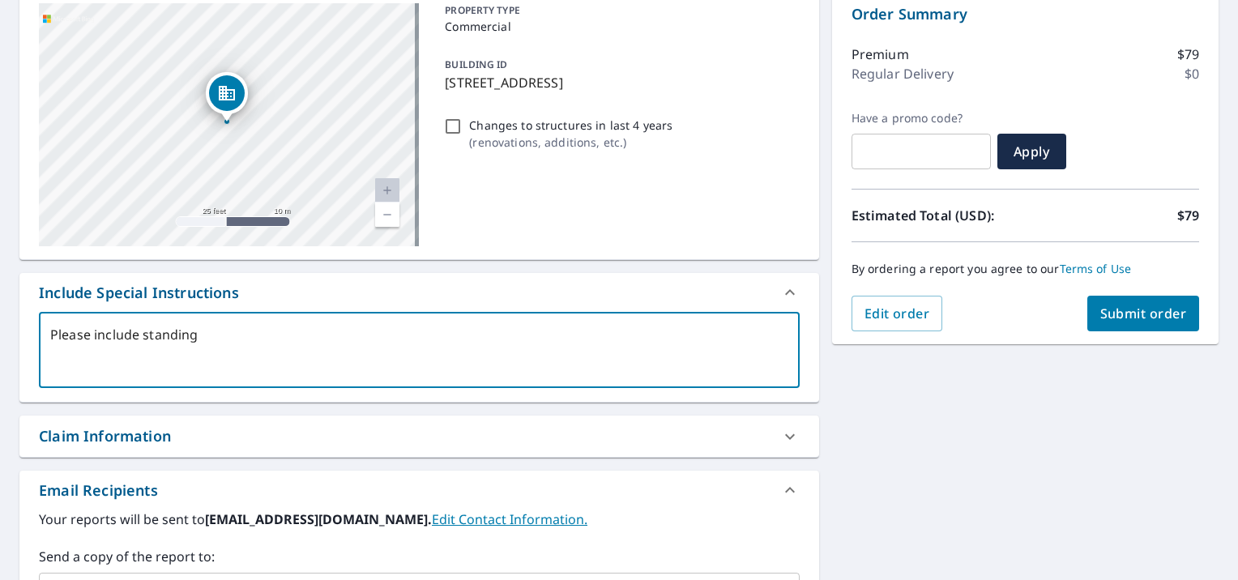
type textarea "x"
type textarea "Please include standing se"
type textarea "x"
type textarea "Please include standing sea"
type textarea "x"
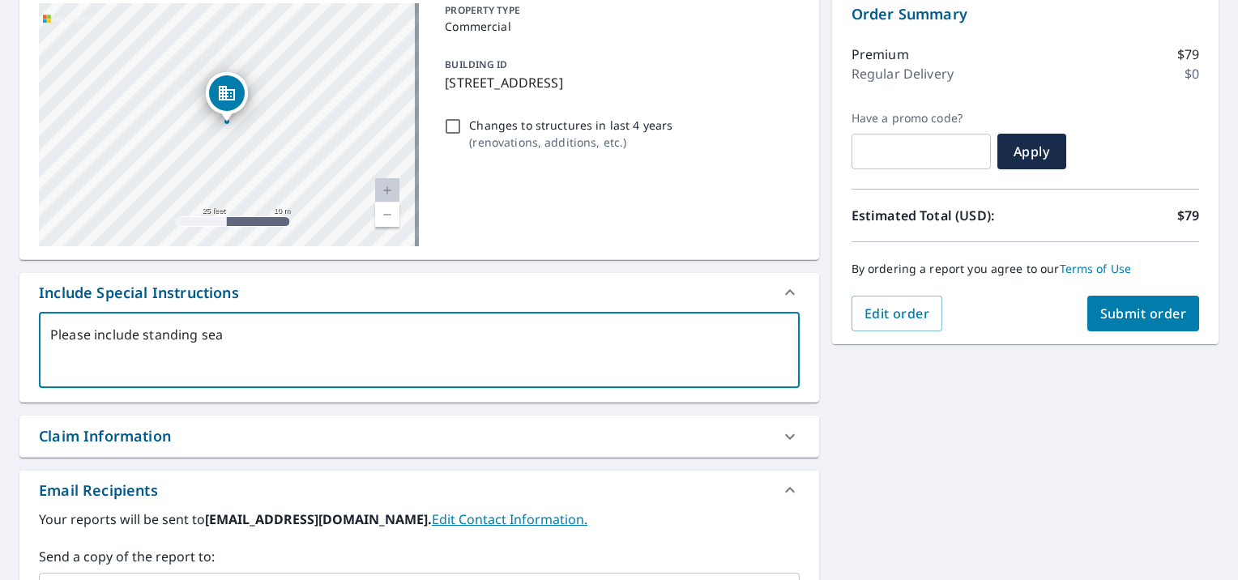
type textarea "Please include standing seam"
type textarea "x"
type textarea "Please include standing seam"
type textarea "x"
type textarea "Please include standing seam m"
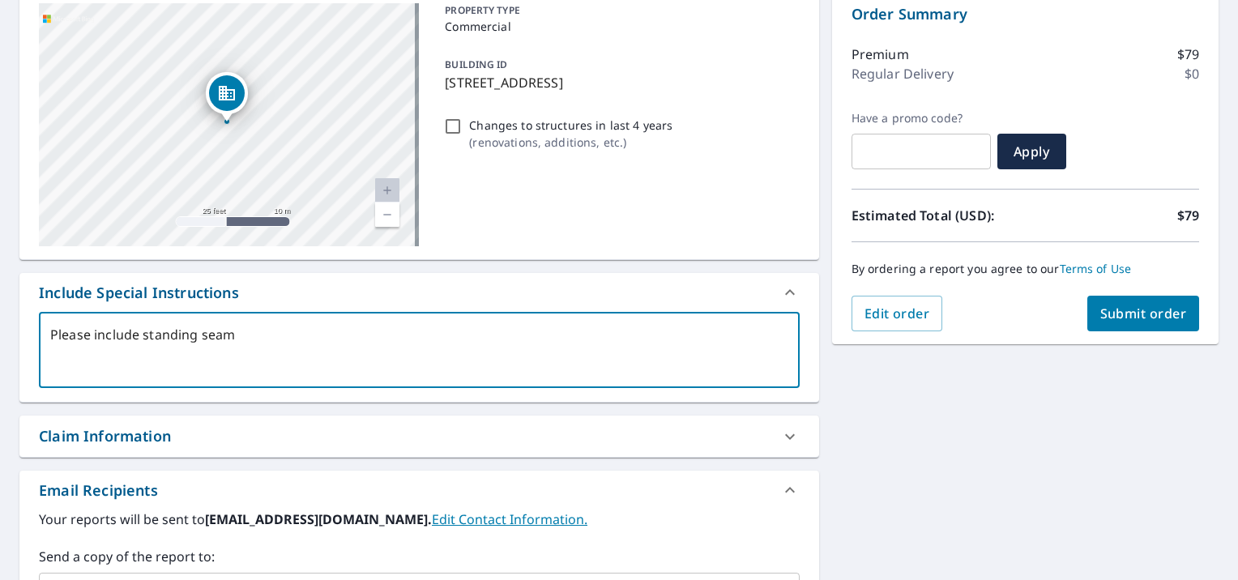
type textarea "x"
type textarea "Please include standing seam me"
type textarea "x"
type textarea "Please include standing seam met"
type textarea "x"
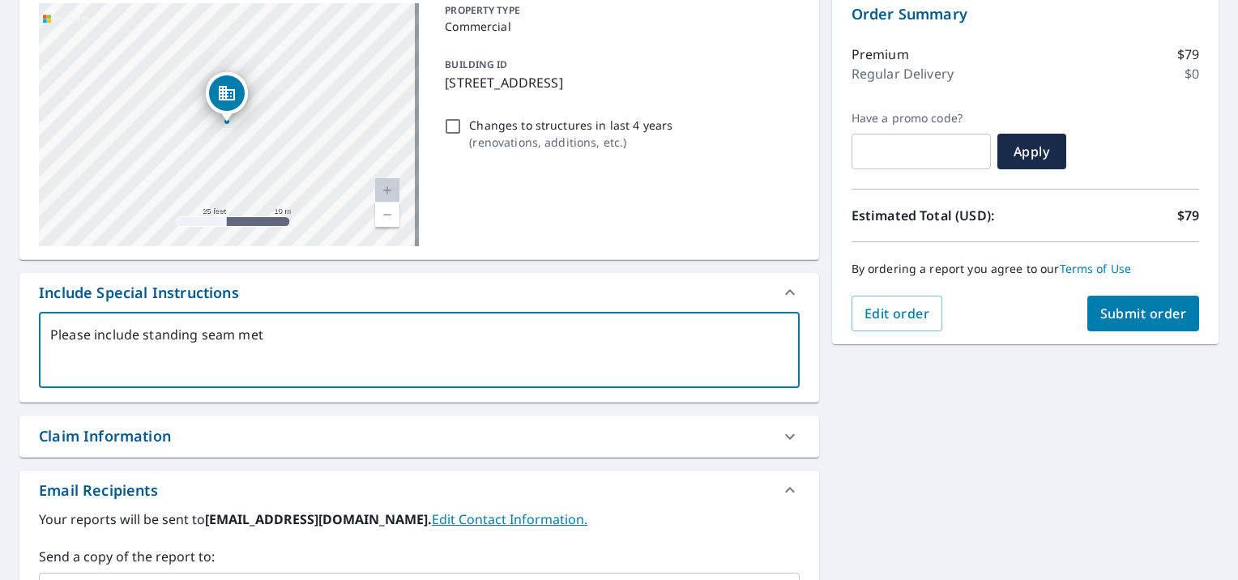
type textarea "Please include standing seam meta"
type textarea "x"
type textarea "Please include standing seam metal"
type textarea "x"
type textarea "Please include standing seam metal"
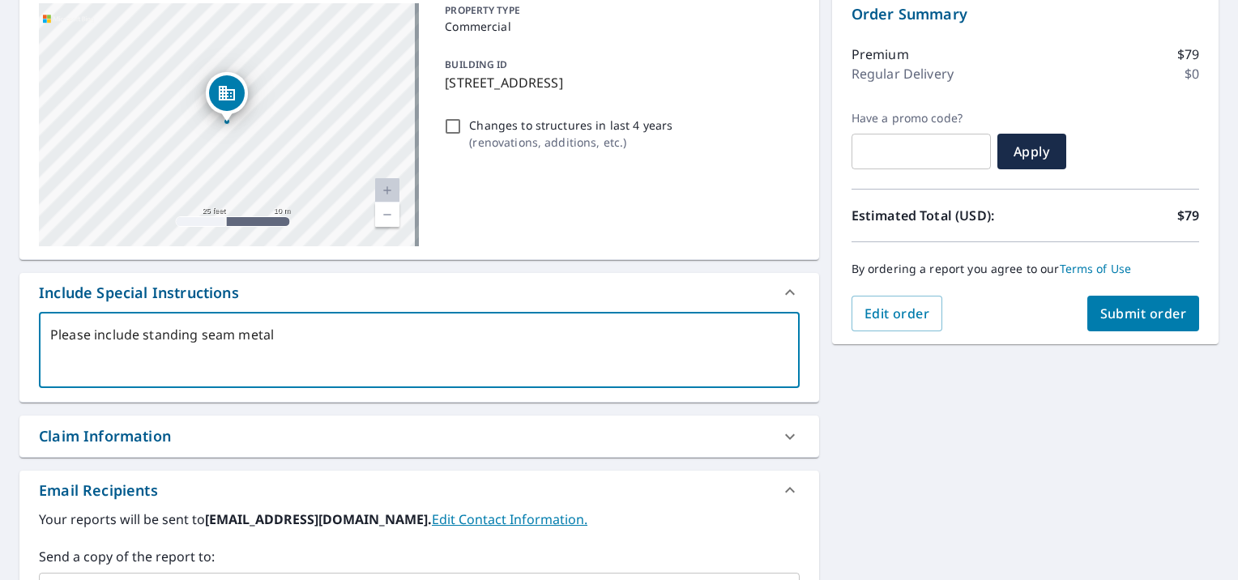
type textarea "x"
type textarea "Please include standing seam metal m"
type textarea "x"
type textarea "Please include standing seam metal ma"
type textarea "x"
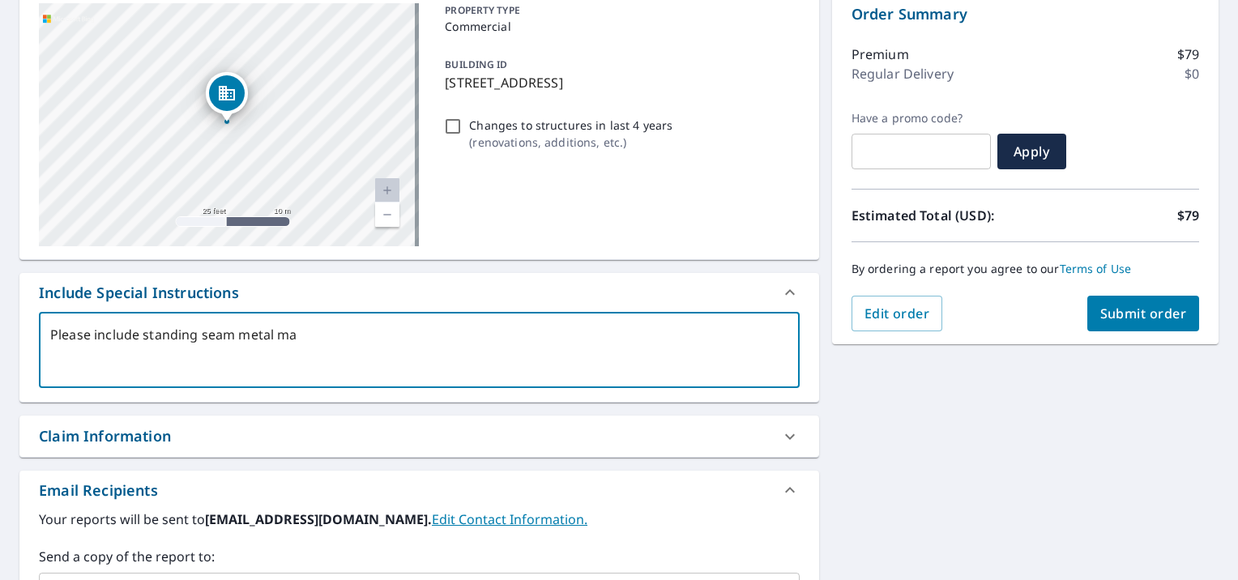
type textarea "Please include standing seam metal man"
type textarea "x"
type textarea "Please include standing seam metal mans"
type textarea "x"
type textarea "Please include standing seam metal mansa"
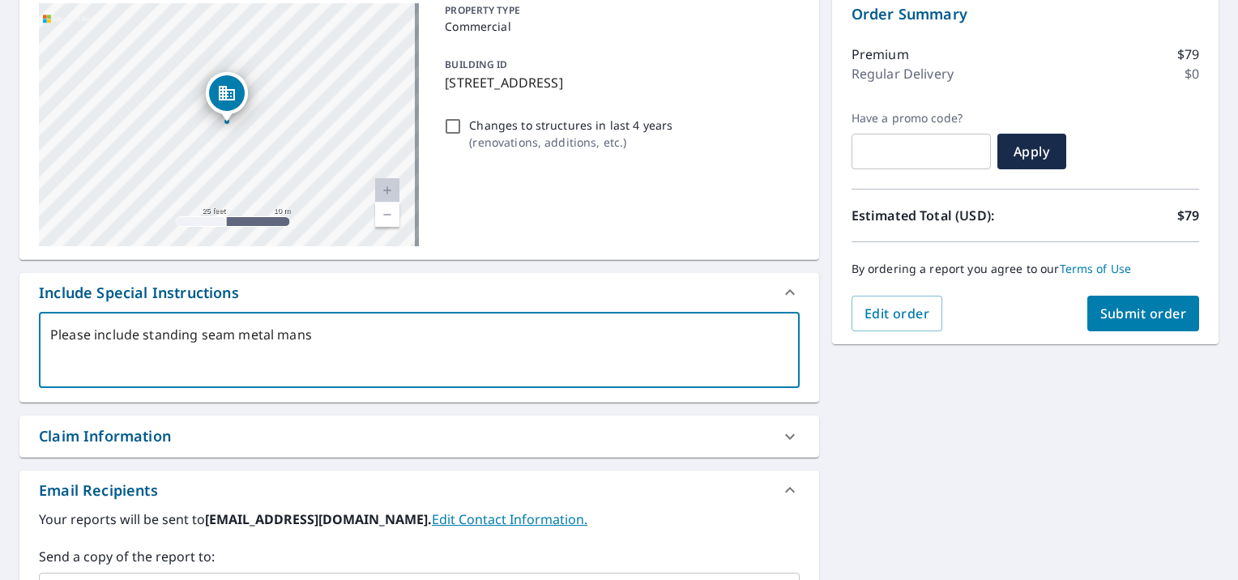
type textarea "x"
type textarea "Please include standing seam metal mansar"
type textarea "x"
type textarea "Please include standing seam metal mansard"
type textarea "x"
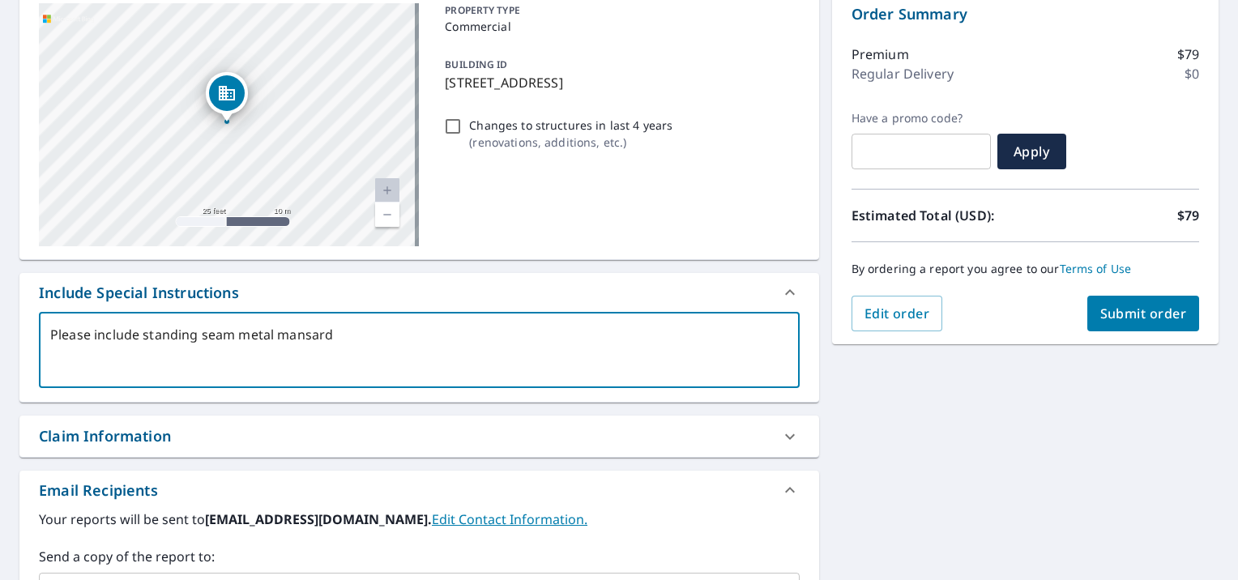
type textarea "Please include standing seam metal mansards"
type textarea "x"
type textarea "Please include standing seam metal mansards"
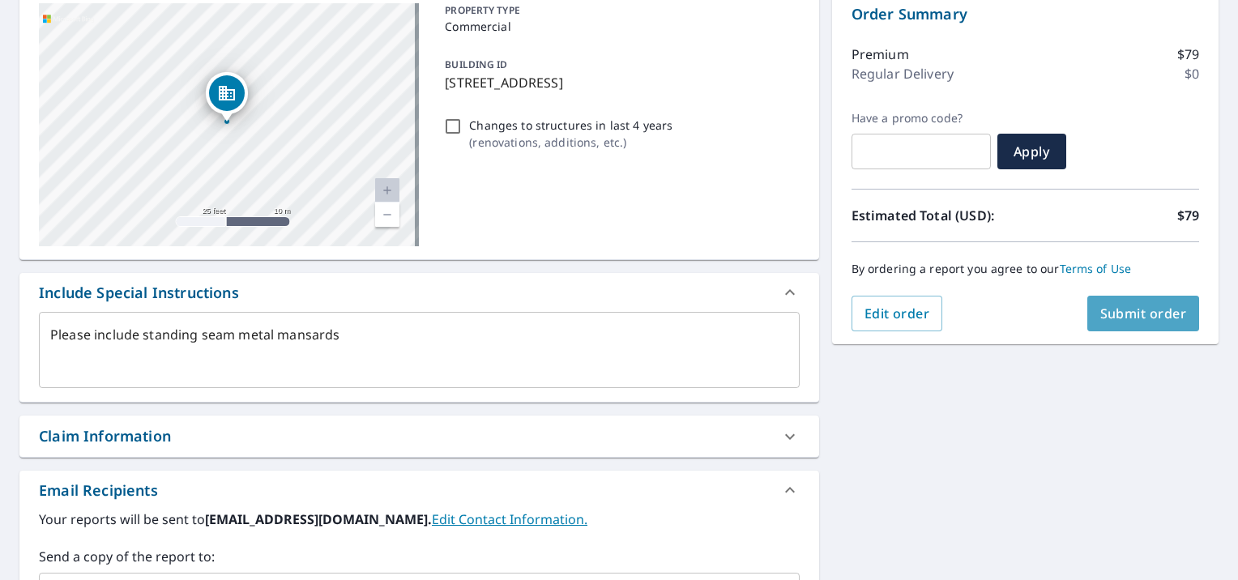
click at [1123, 305] on span "Submit order" at bounding box center [1143, 314] width 87 height 18
type textarea "x"
